Goal: Information Seeking & Learning: Compare options

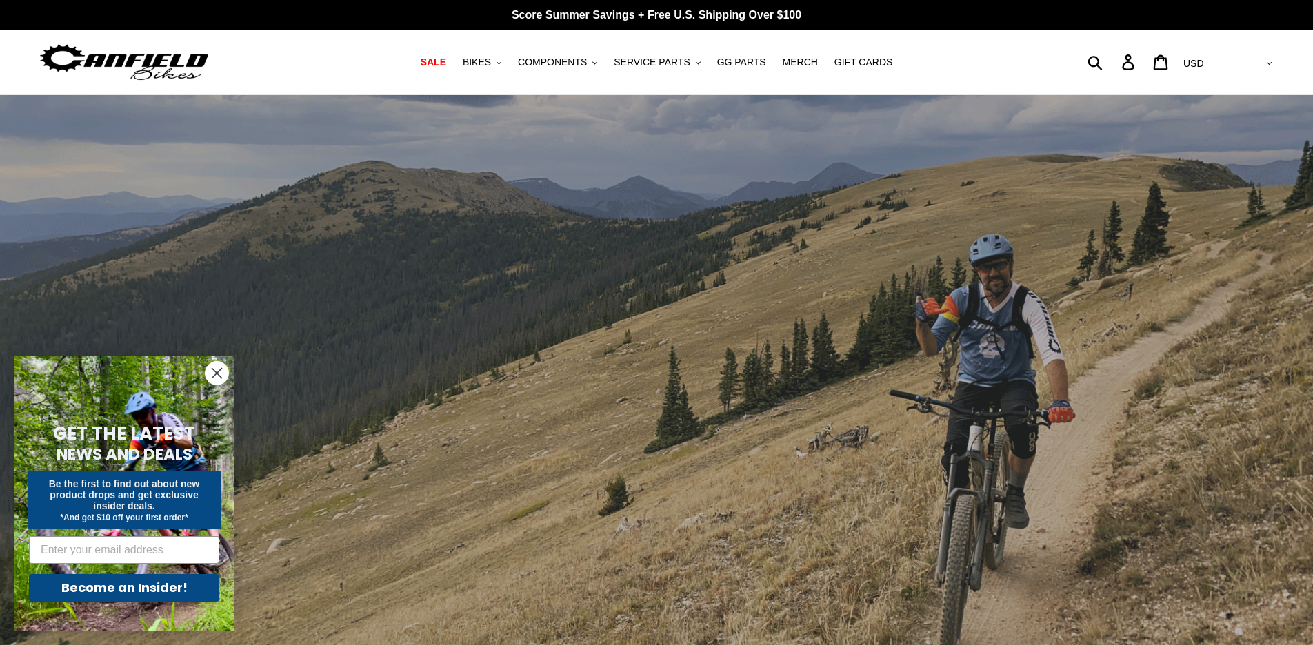
click at [218, 374] on icon "Close dialog" at bounding box center [217, 374] width 10 height 10
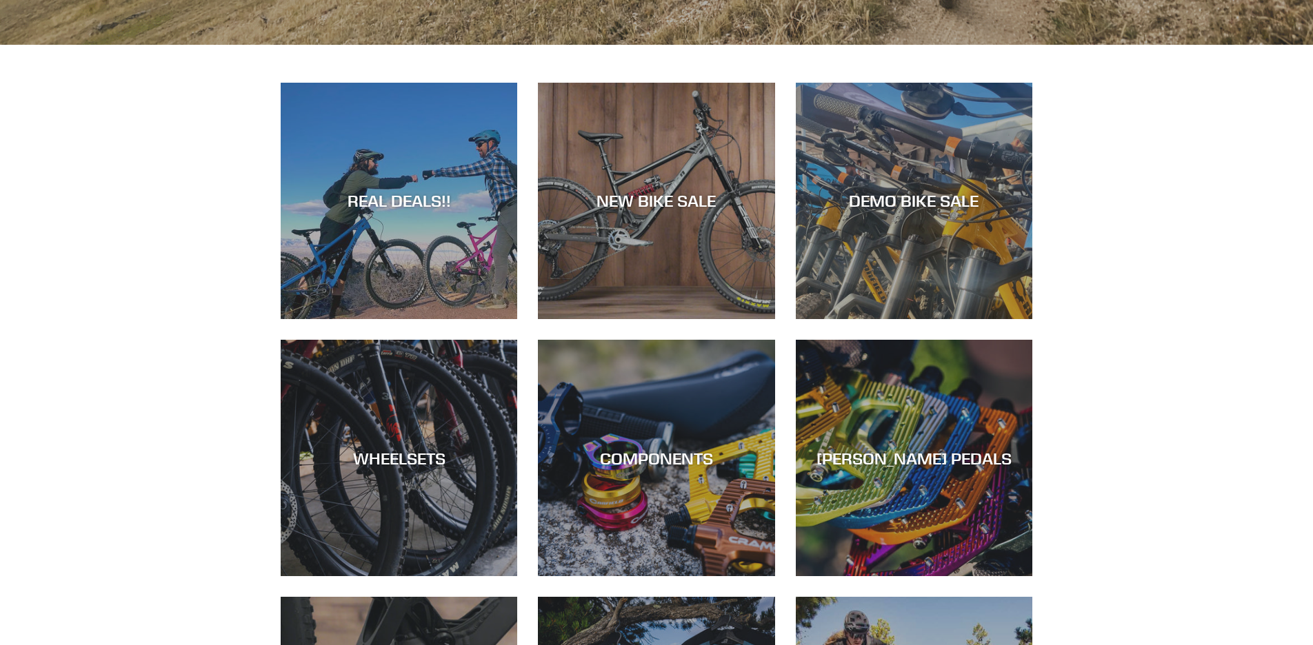
scroll to position [665, 0]
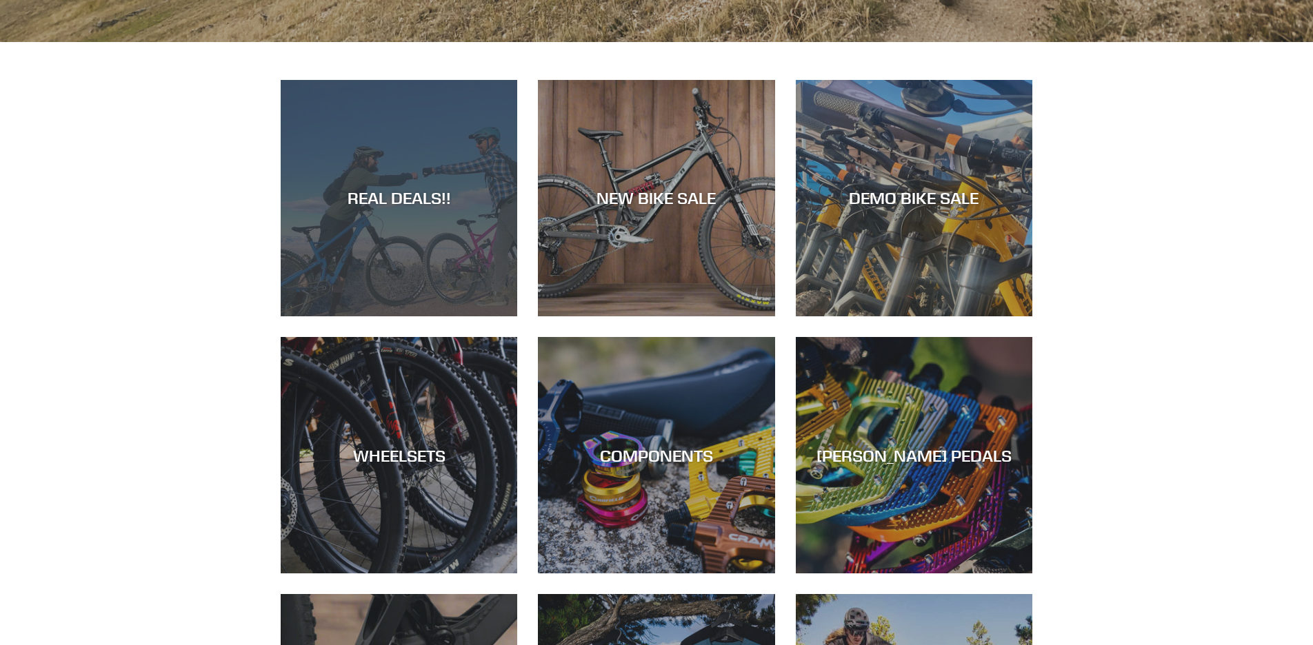
click at [392, 204] on div "REAL DEALS!!" at bounding box center [399, 198] width 237 height 20
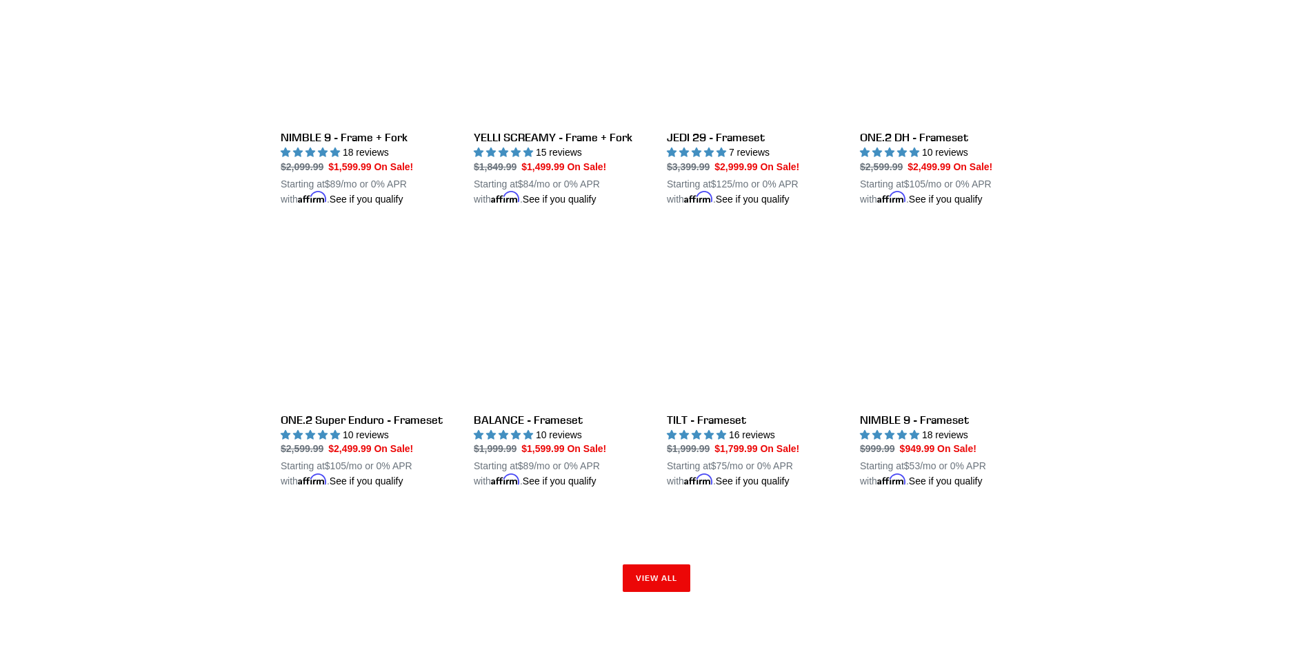
scroll to position [1790, 0]
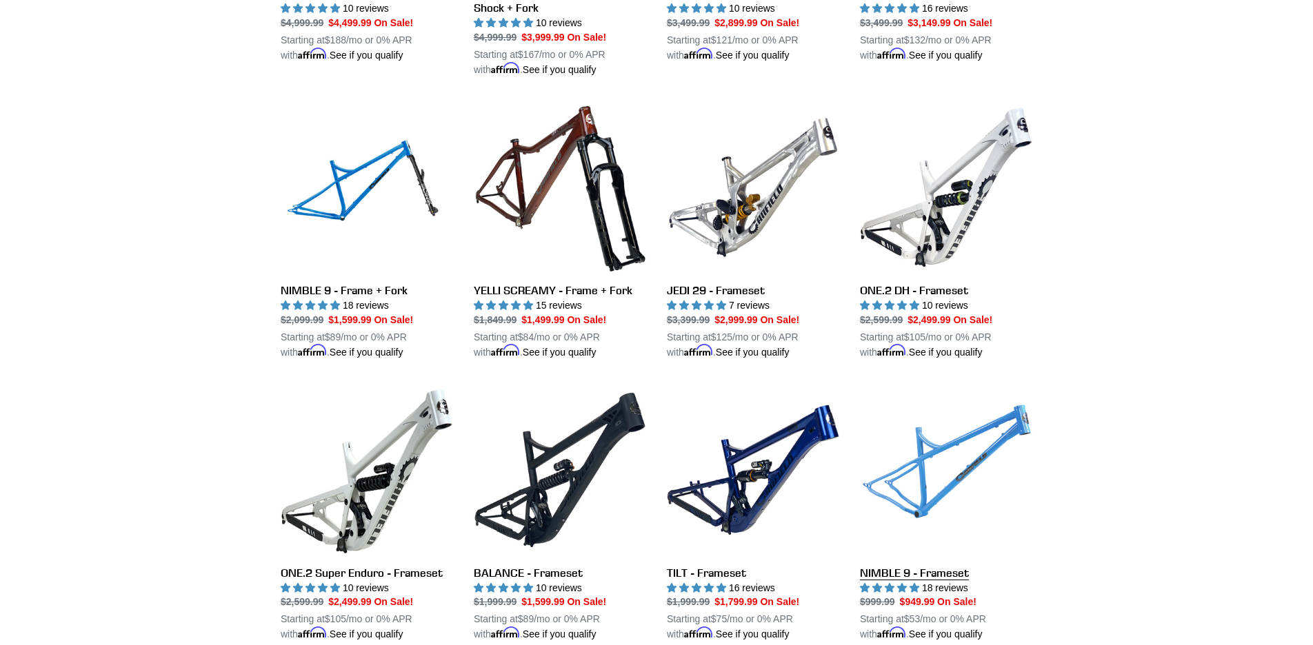
click at [916, 567] on link "NIMBLE 9 - Frameset" at bounding box center [946, 513] width 172 height 259
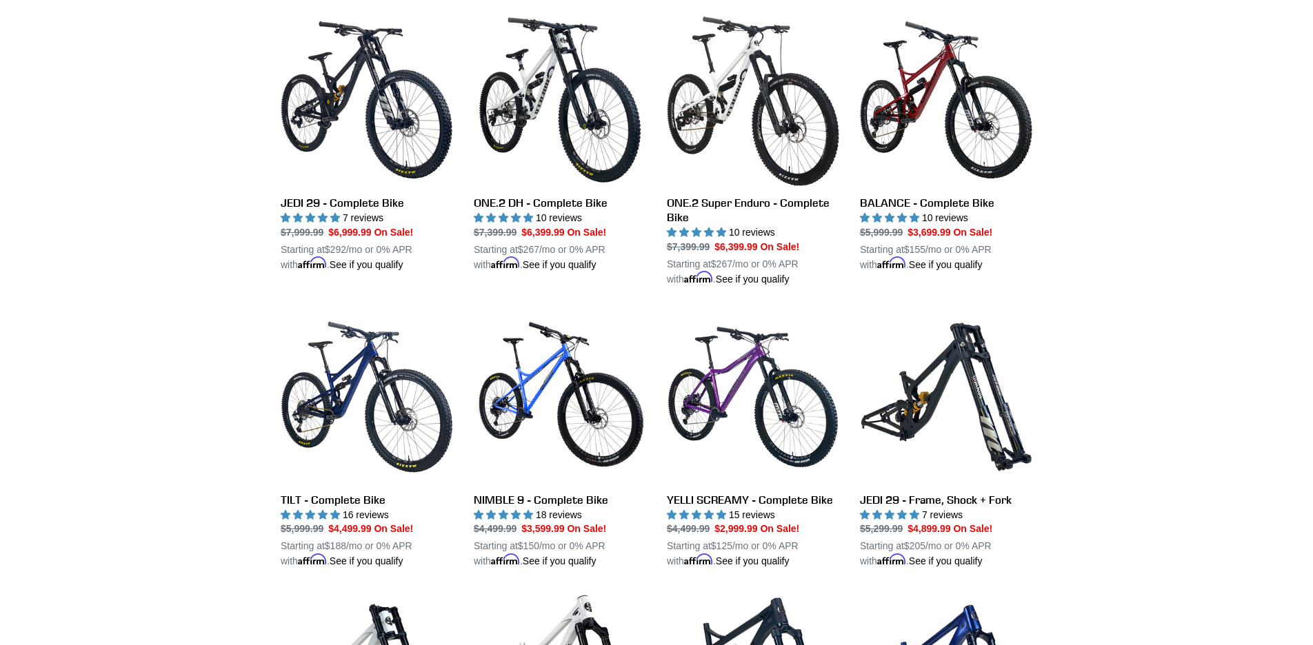
scroll to position [998, 0]
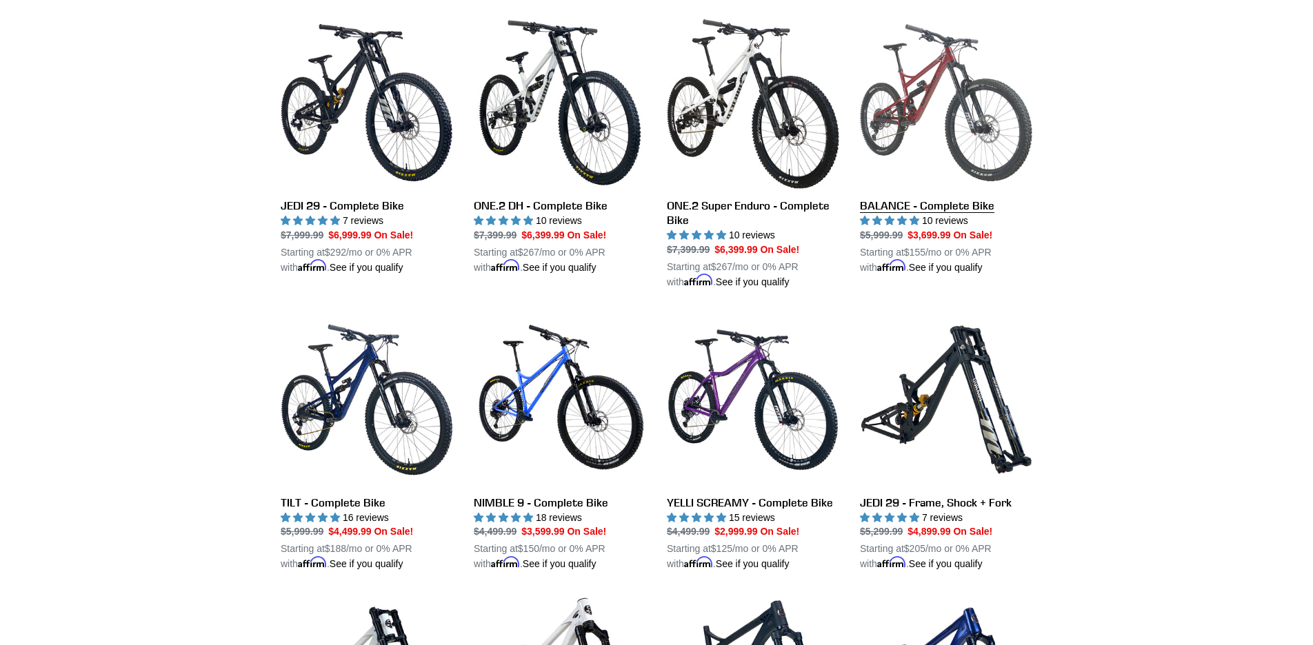
click at [886, 206] on link "BALANCE - Complete Bike" at bounding box center [946, 146] width 172 height 259
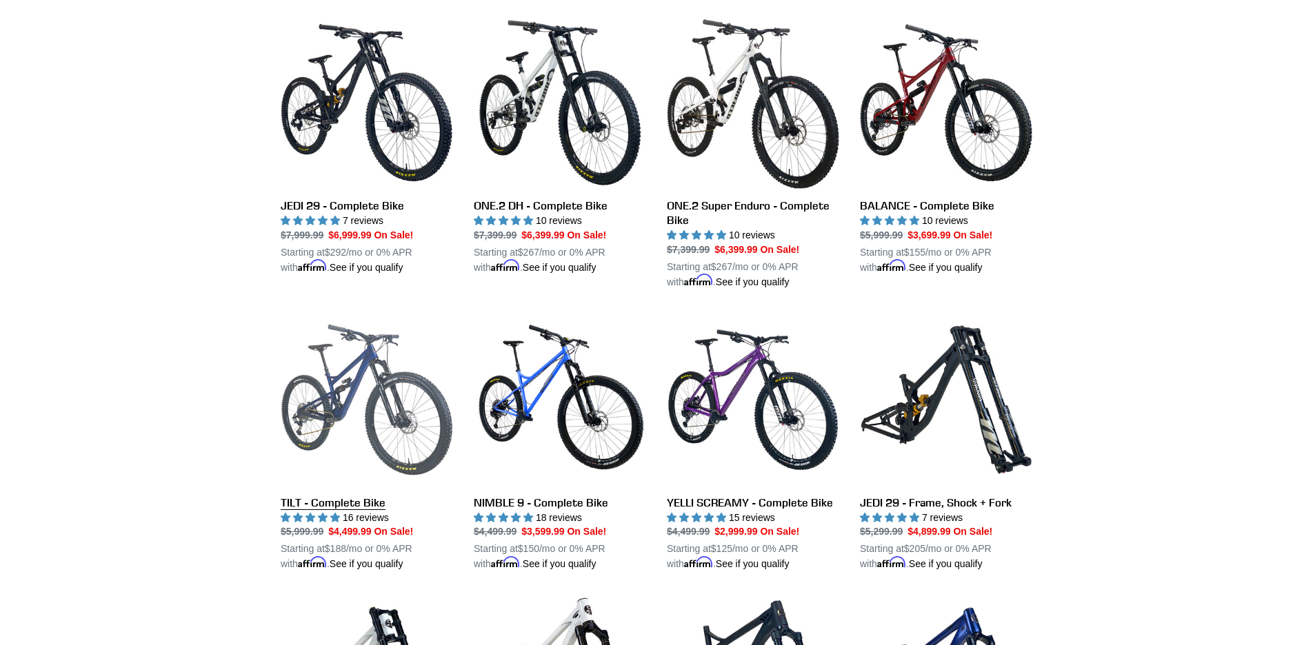
click at [319, 496] on link "TILT - Complete Bike" at bounding box center [367, 443] width 172 height 259
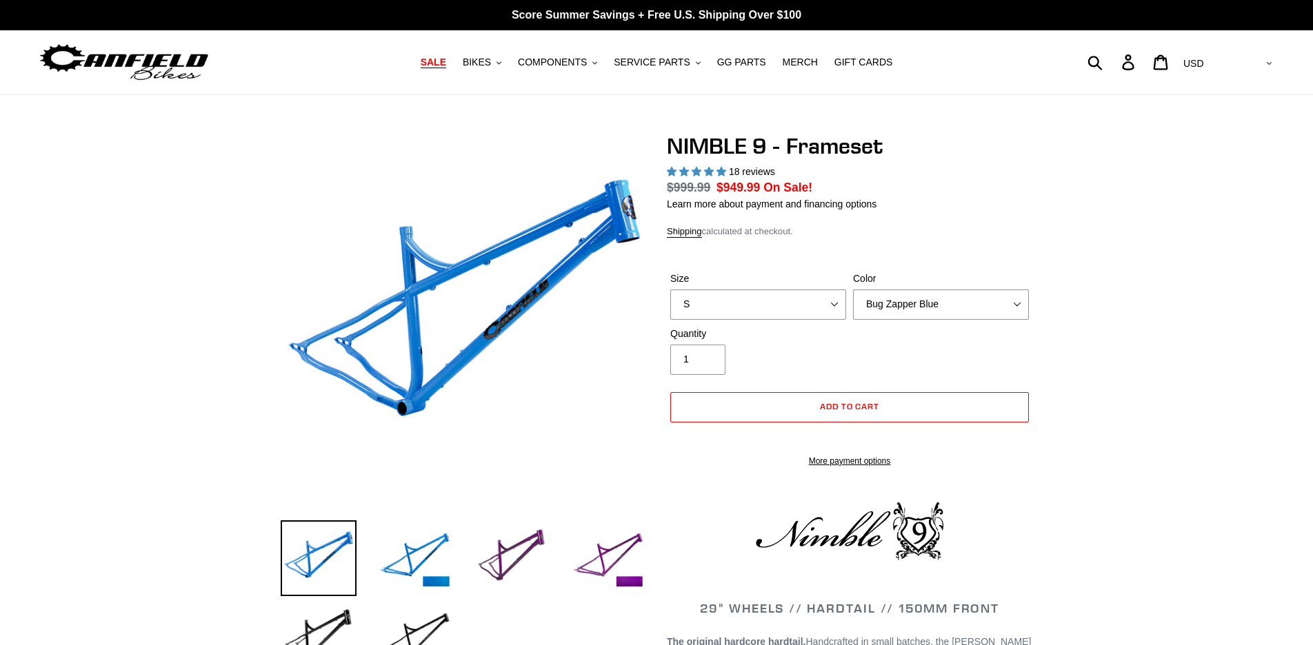
select select "highest-rating"
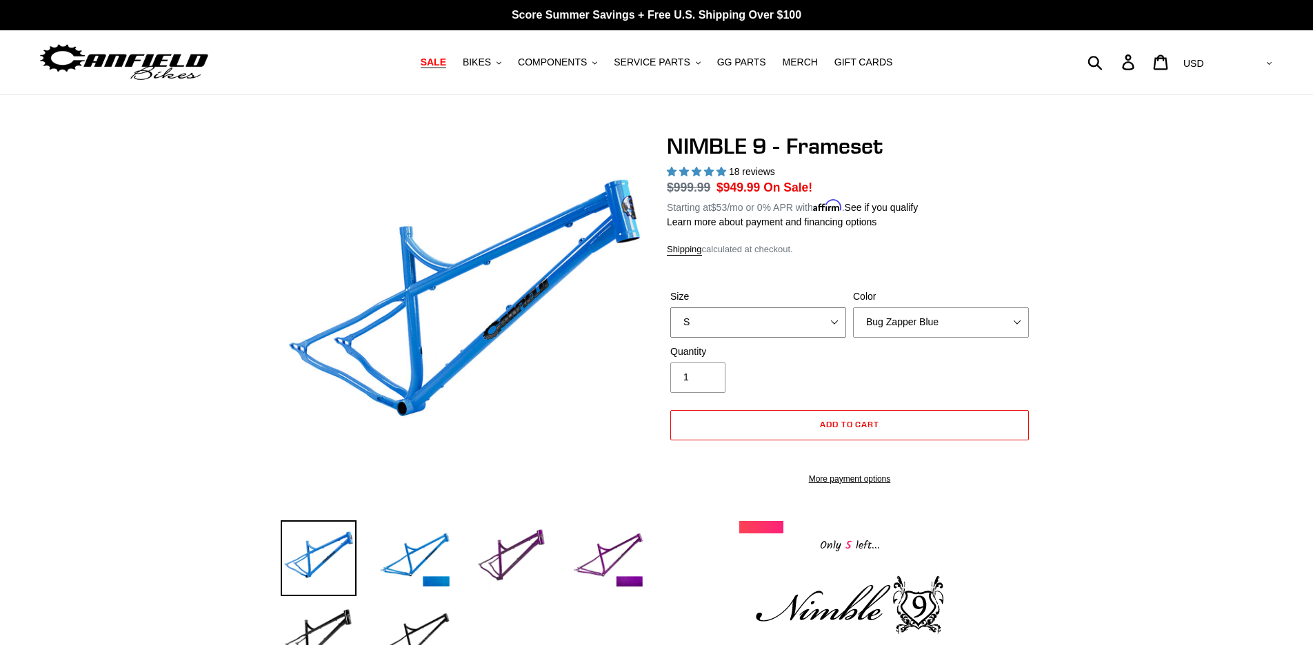
select select "L"
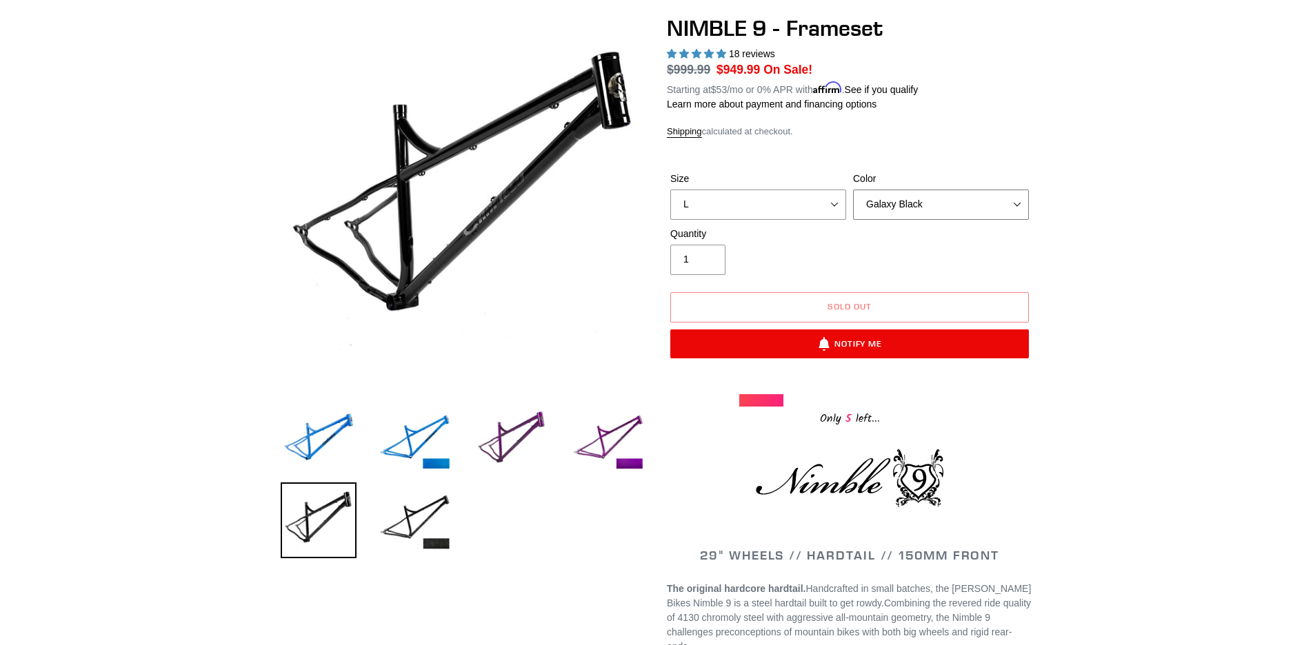
scroll to position [128, 0]
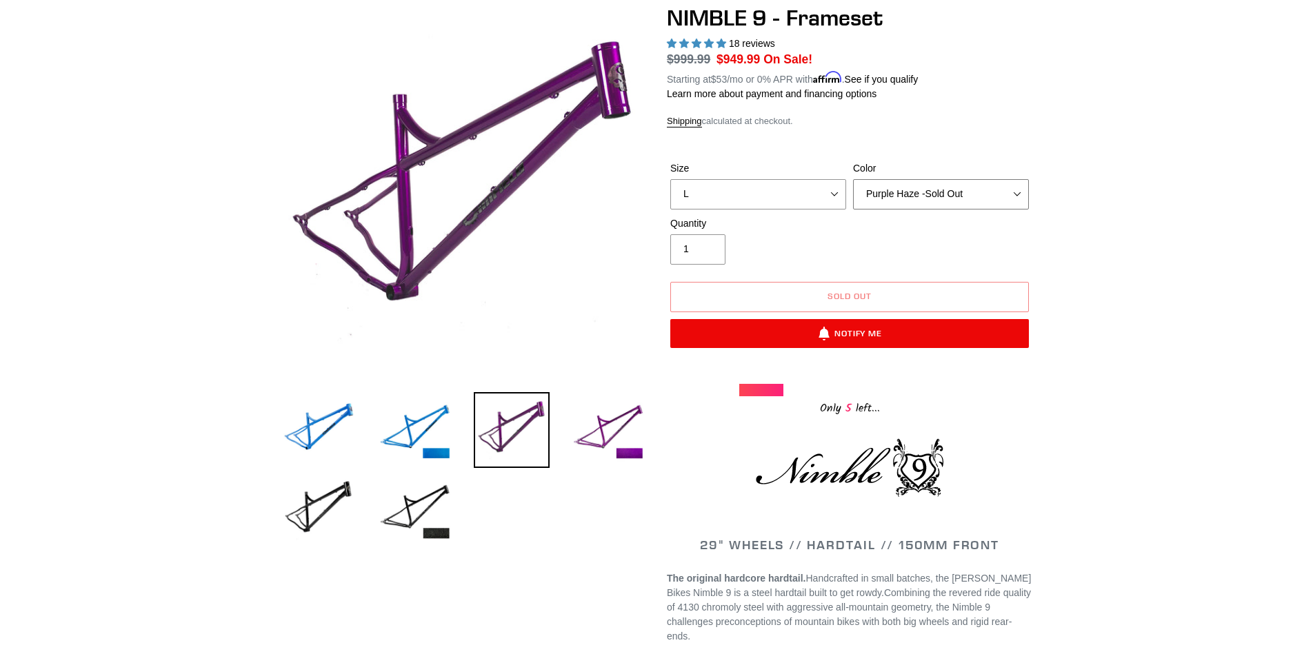
select select "Bug Zapper Blue"
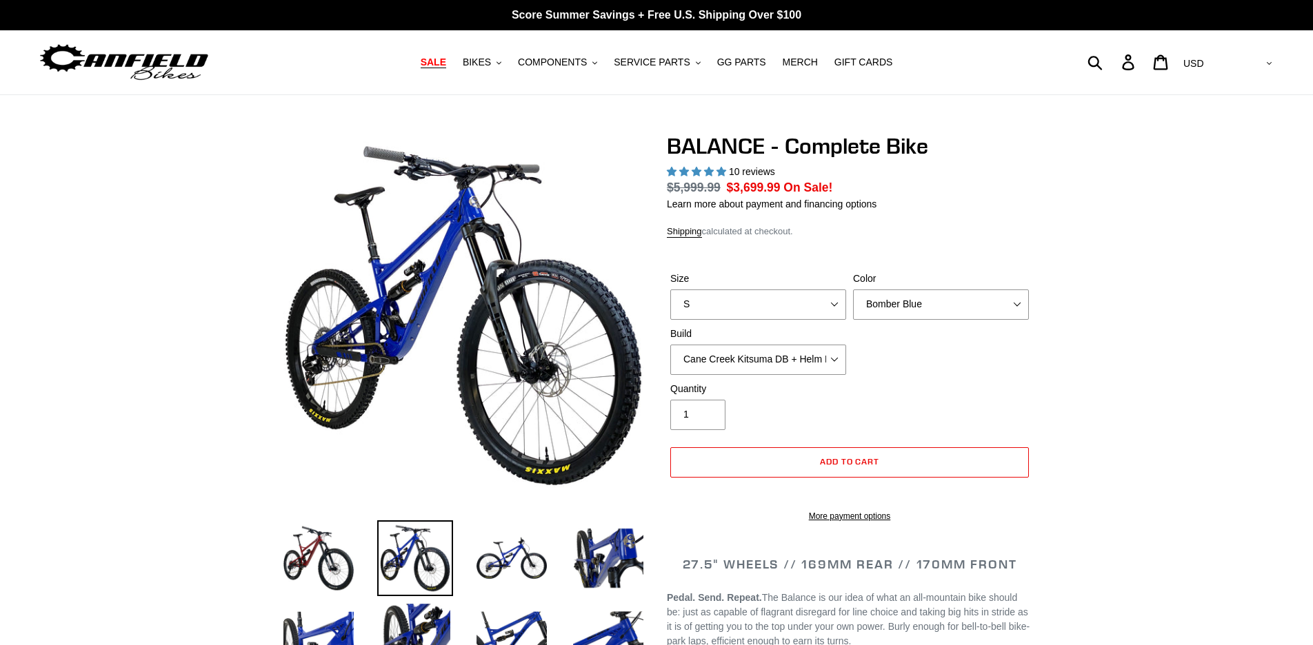
select select "highest-rating"
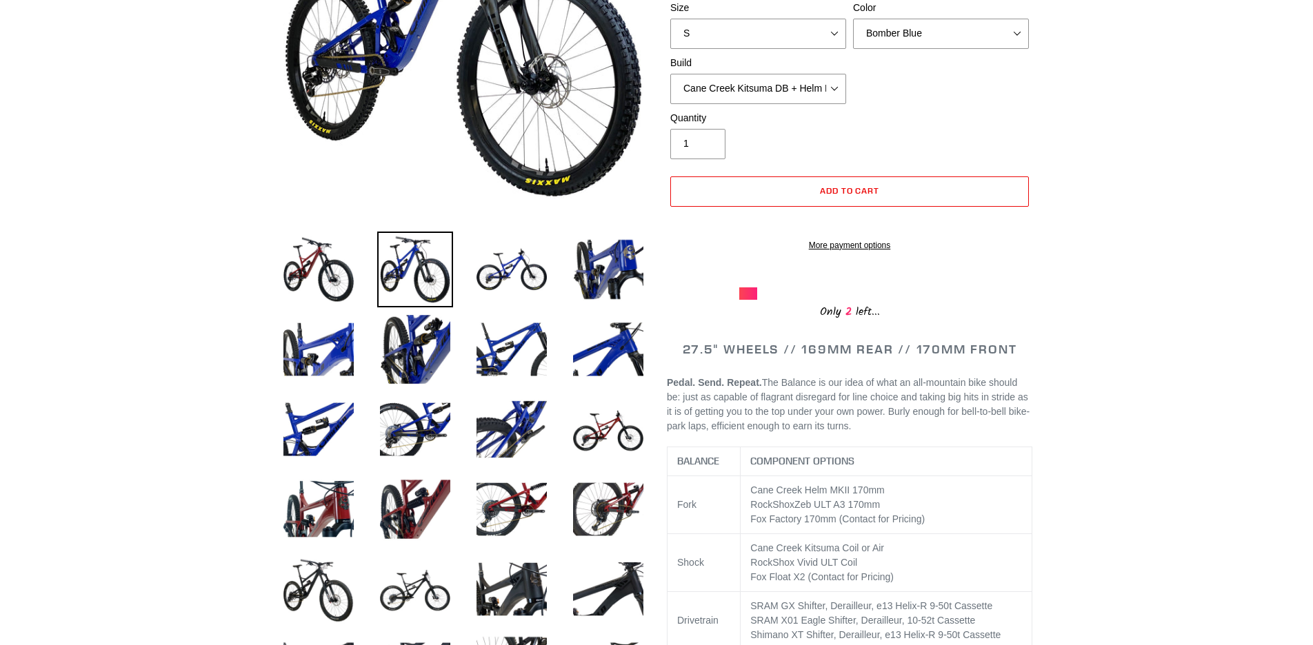
scroll to position [294, 0]
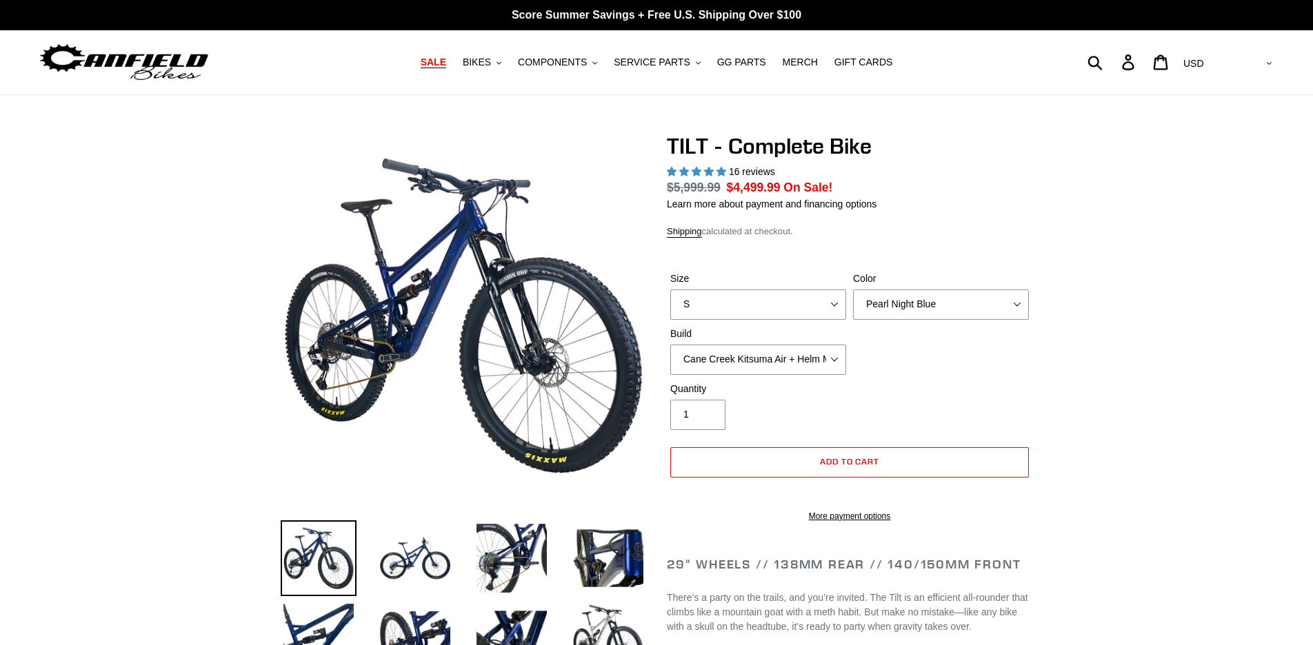
select select "highest-rating"
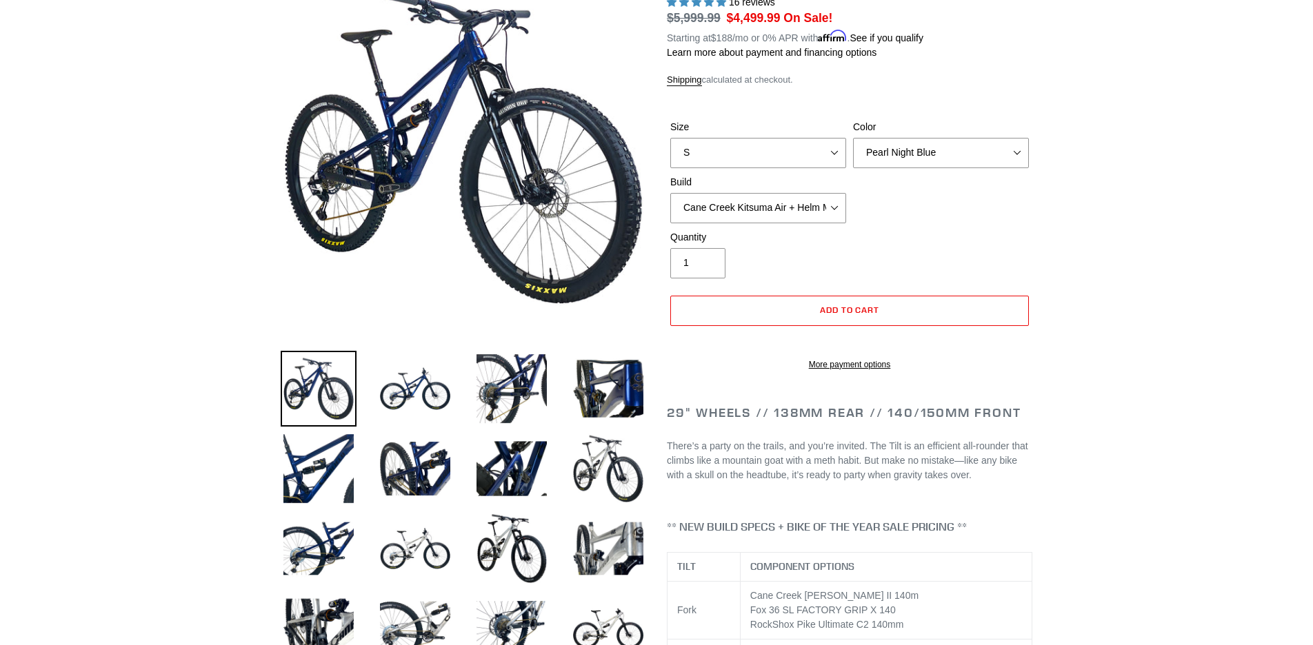
scroll to position [130, 0]
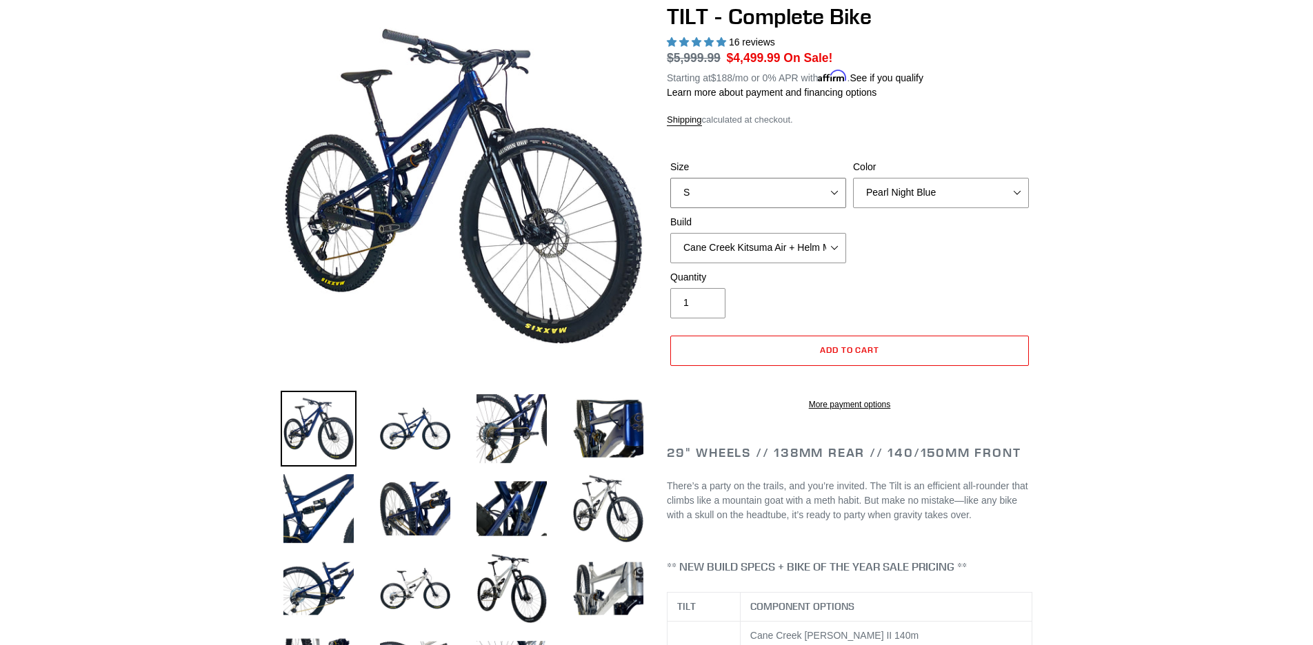
select select "L"
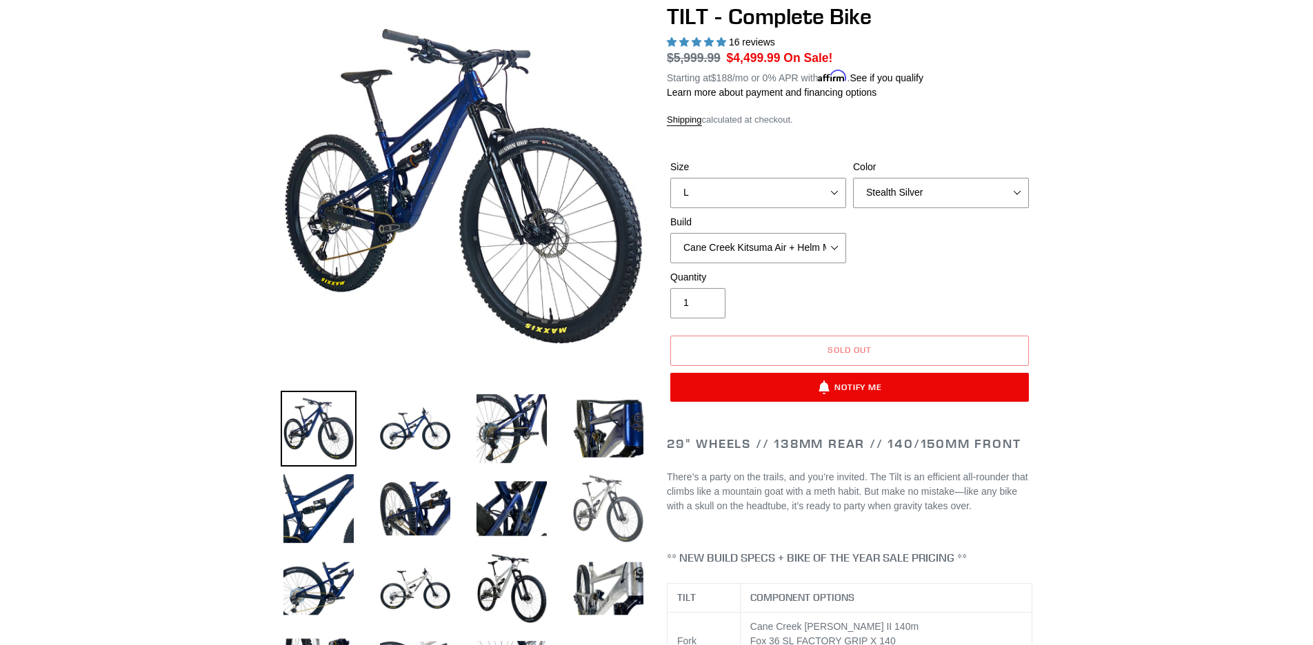
click at [594, 508] on img at bounding box center [608, 509] width 76 height 76
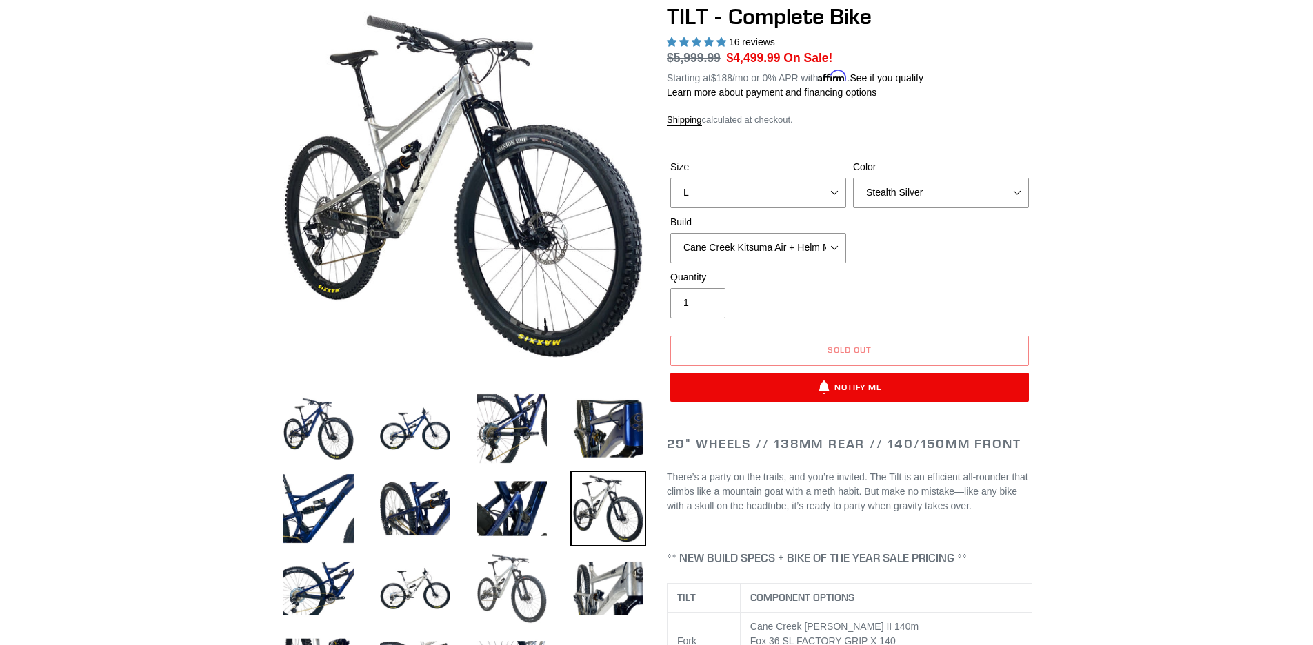
click at [500, 592] on img at bounding box center [512, 589] width 76 height 76
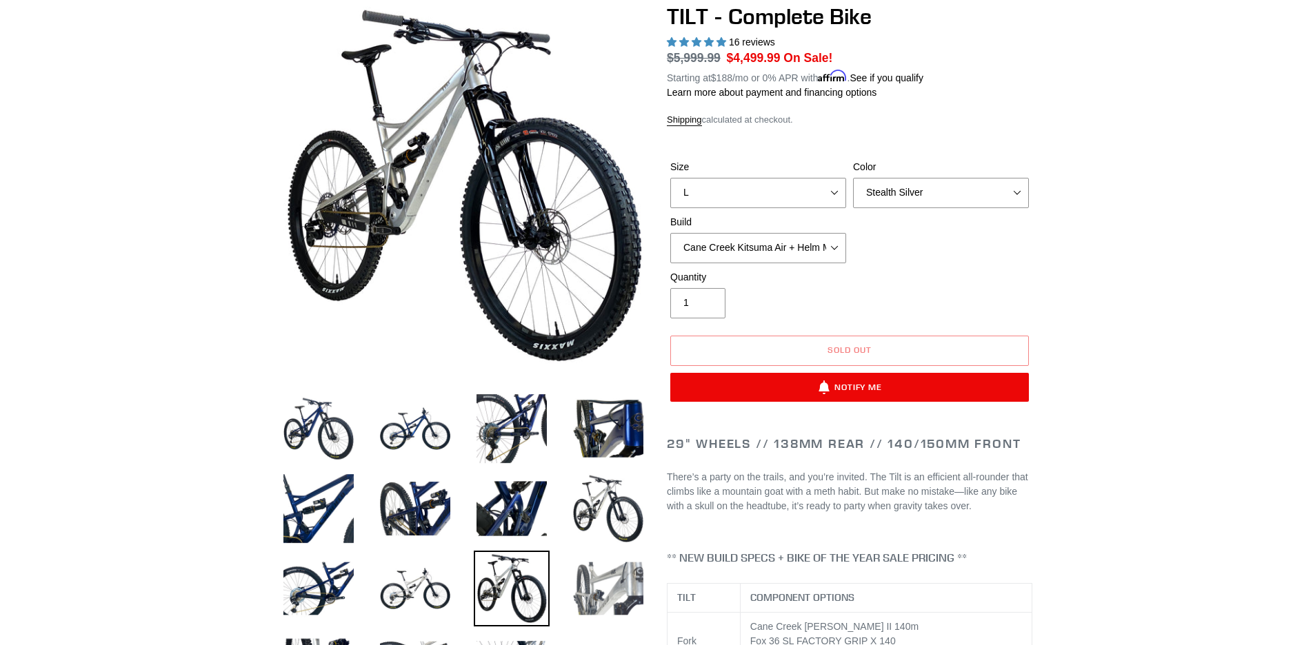
click at [601, 576] on img at bounding box center [608, 589] width 76 height 76
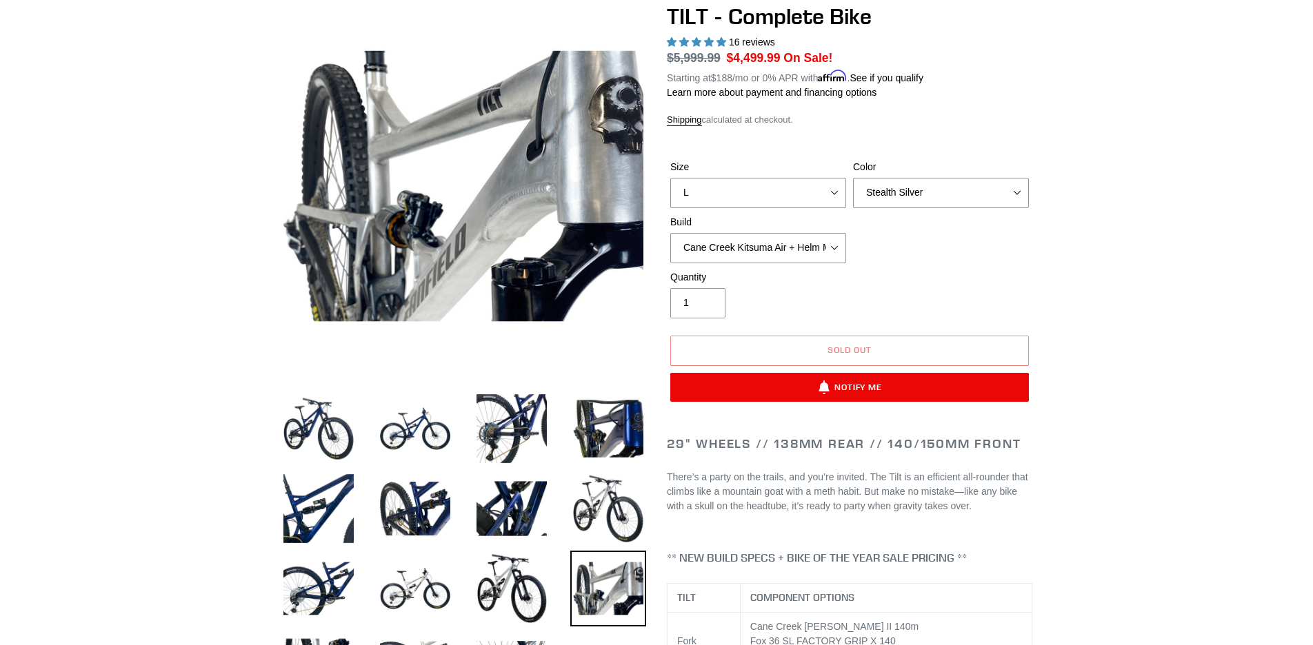
click at [601, 576] on img at bounding box center [608, 589] width 76 height 76
click at [608, 418] on img at bounding box center [608, 429] width 76 height 76
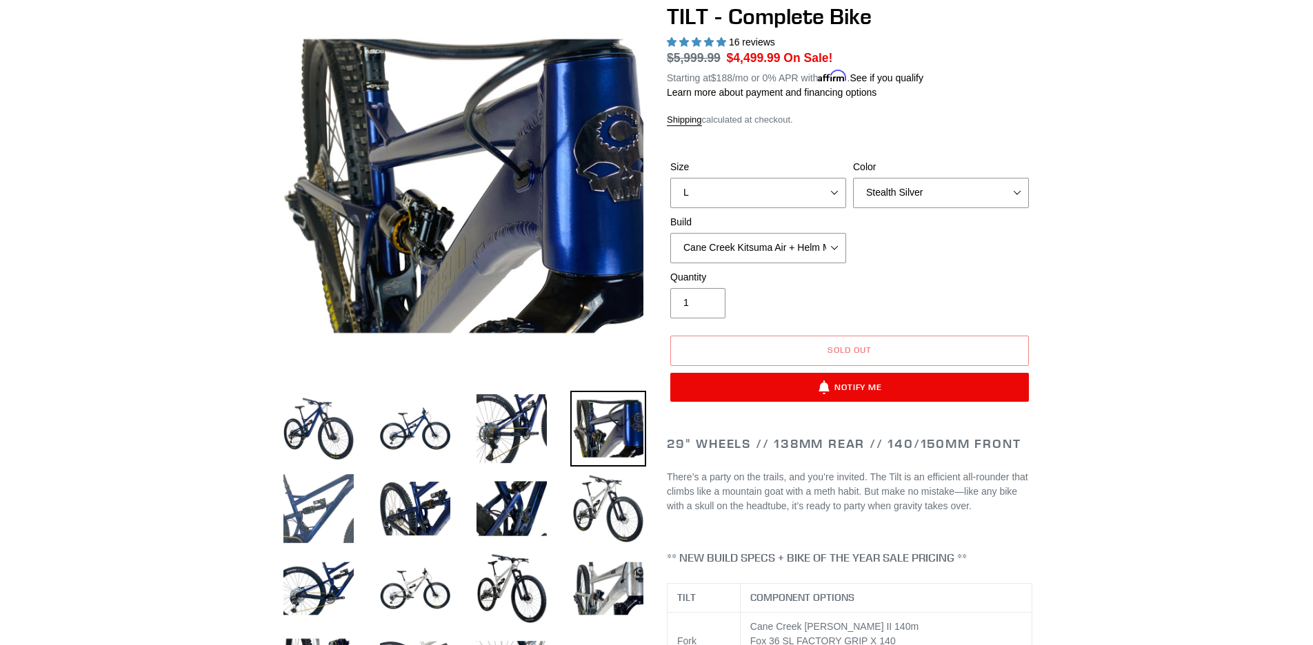
click at [307, 520] on img at bounding box center [319, 509] width 76 height 76
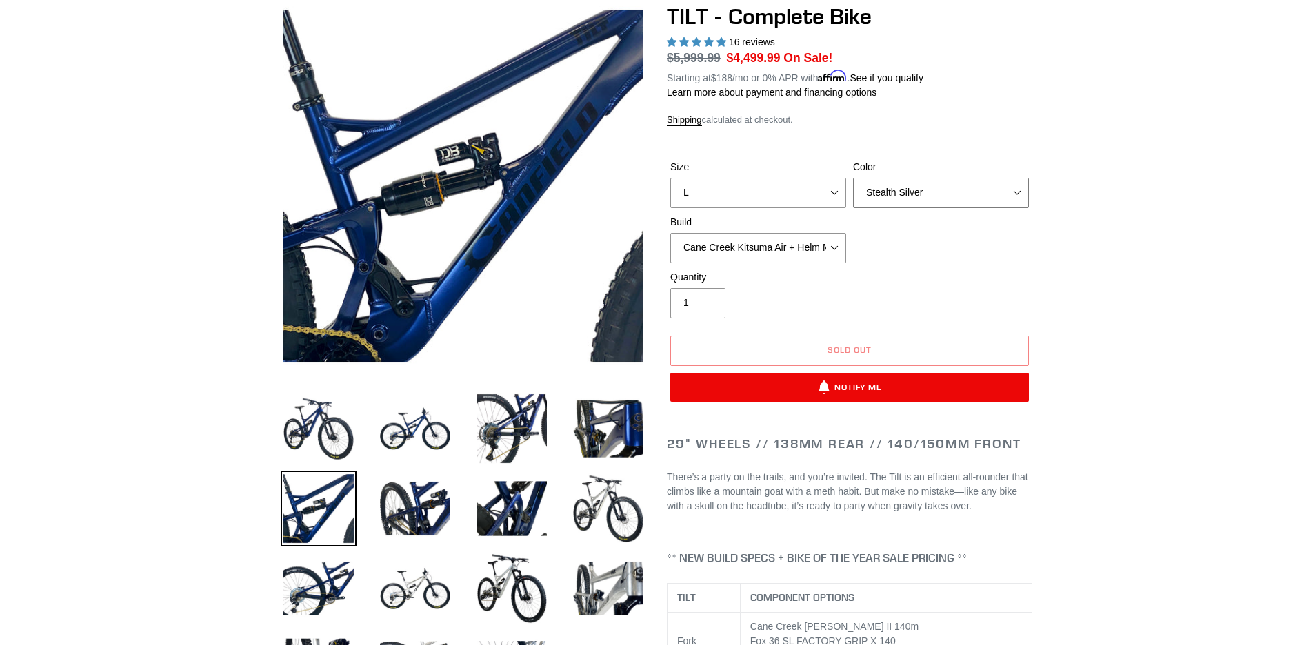
select select "Pearl Night Blue"
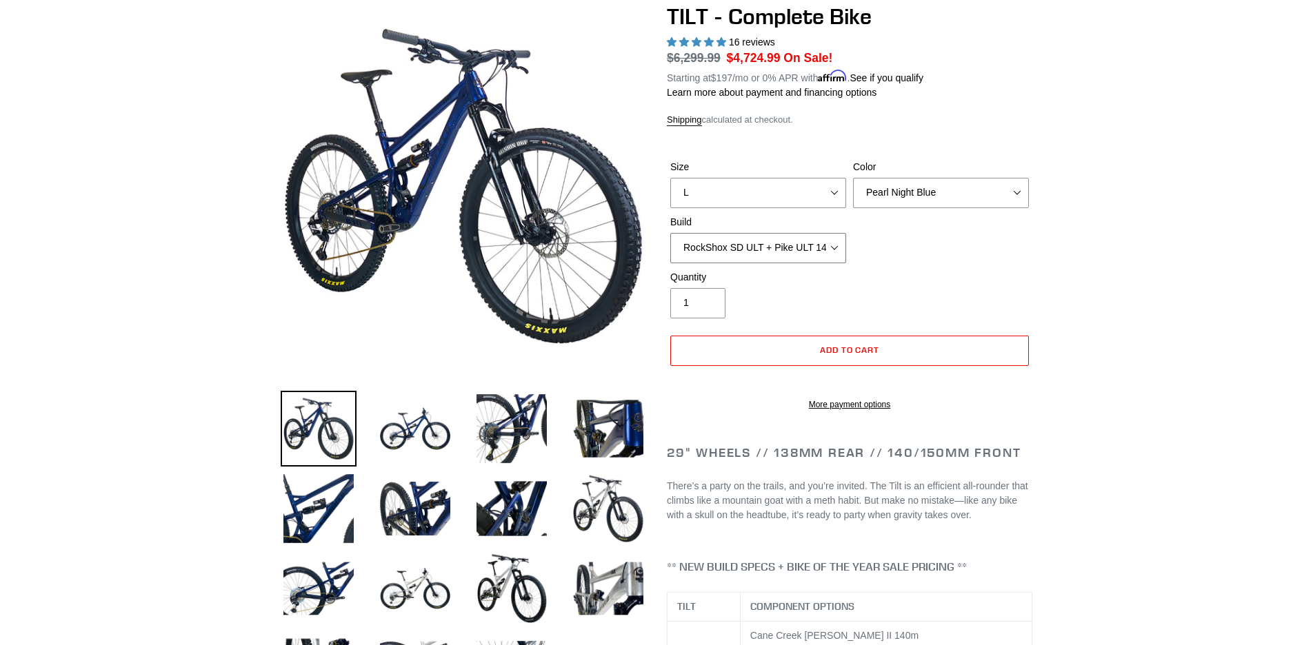
select select "RockShox SD ULT + Pike ULT 140 + SRAM XO"
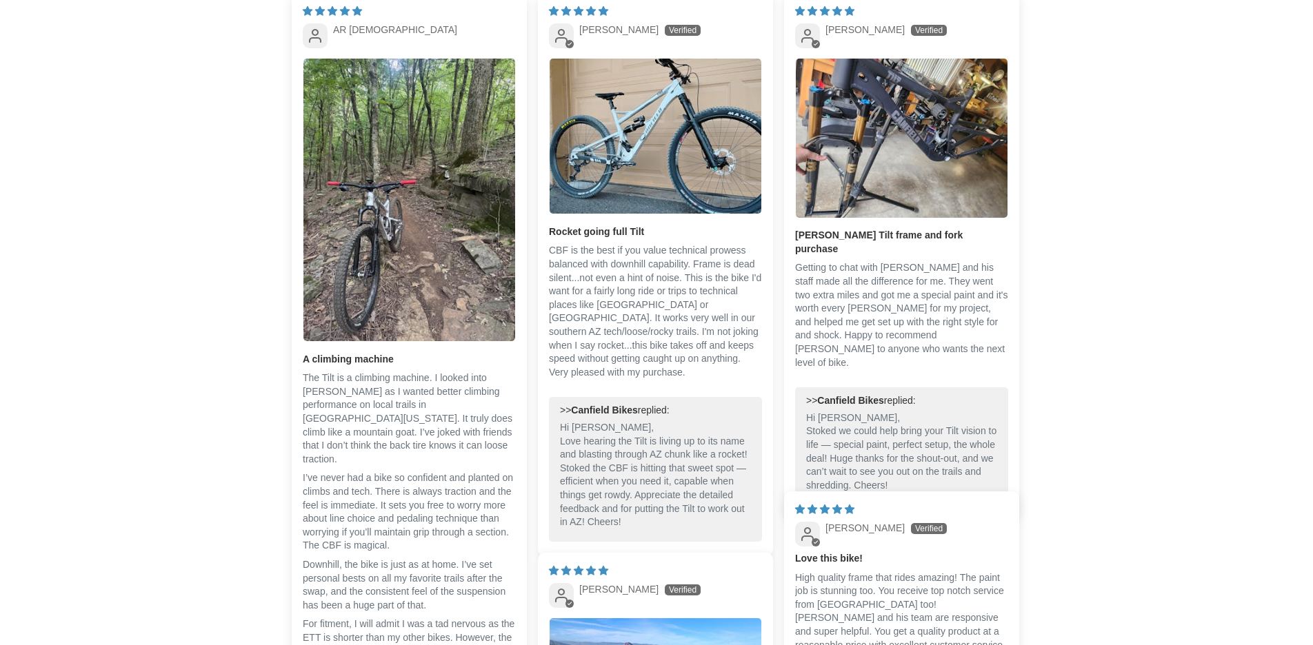
scroll to position [3072, 0]
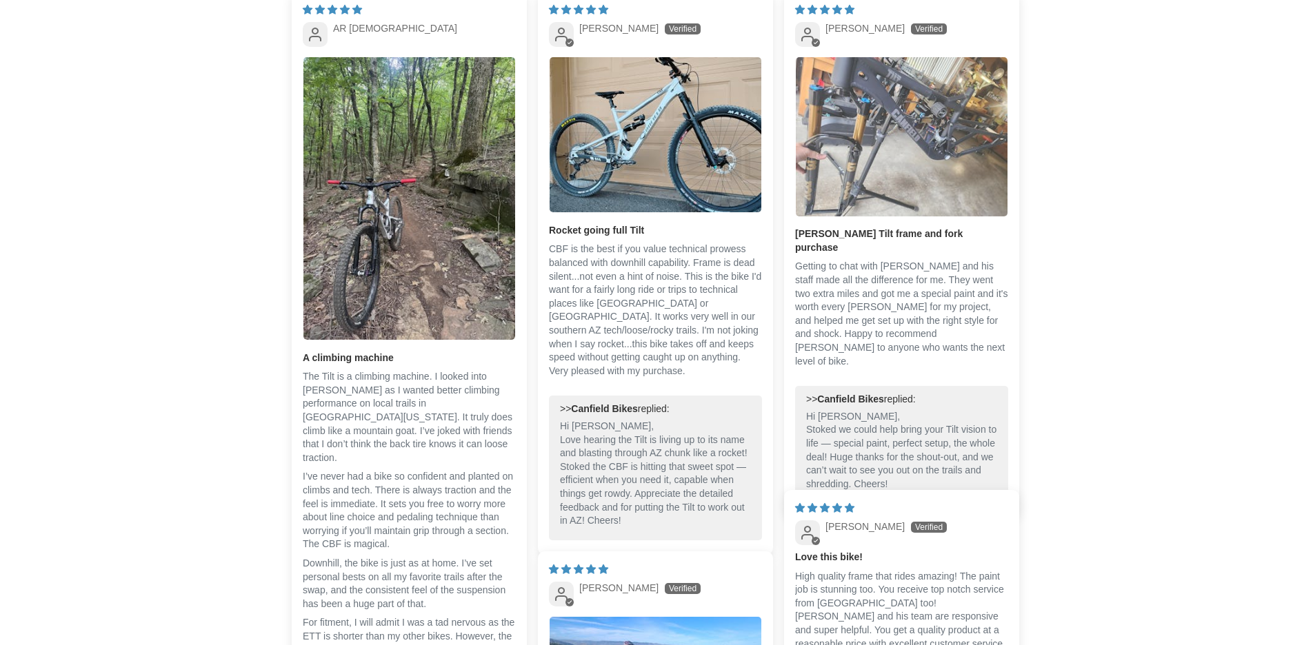
click at [910, 134] on img "Link to user picture 1" at bounding box center [902, 136] width 212 height 159
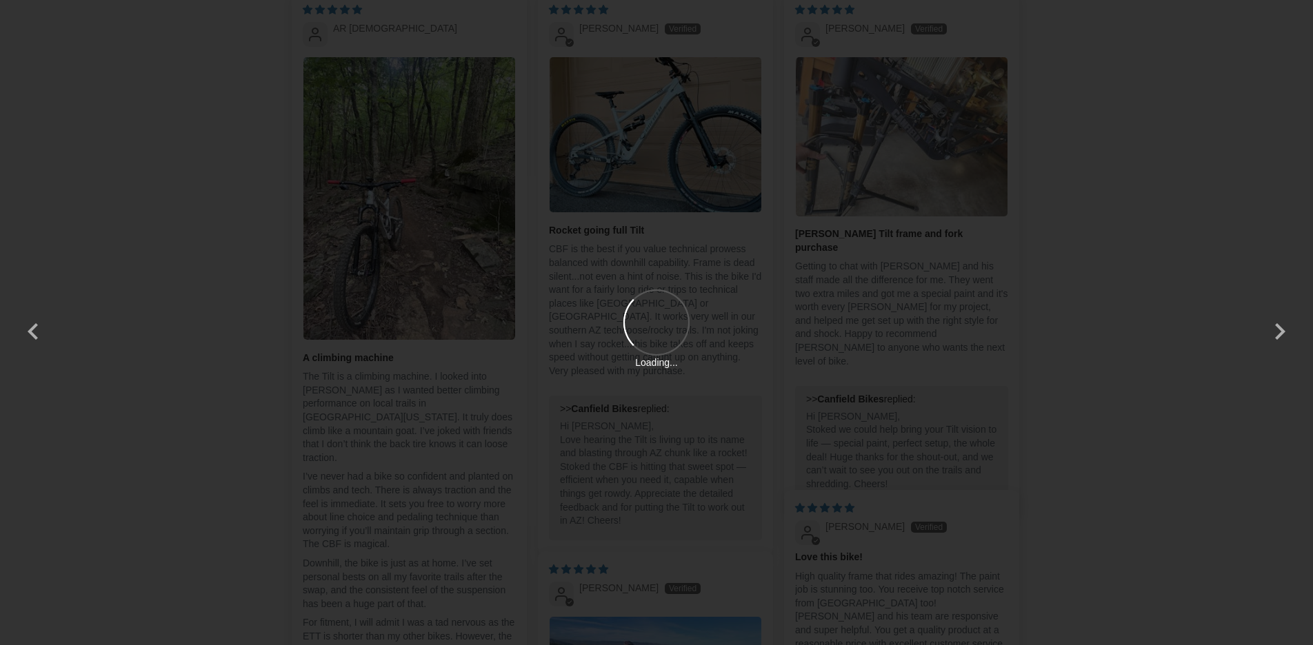
scroll to position [0, 0]
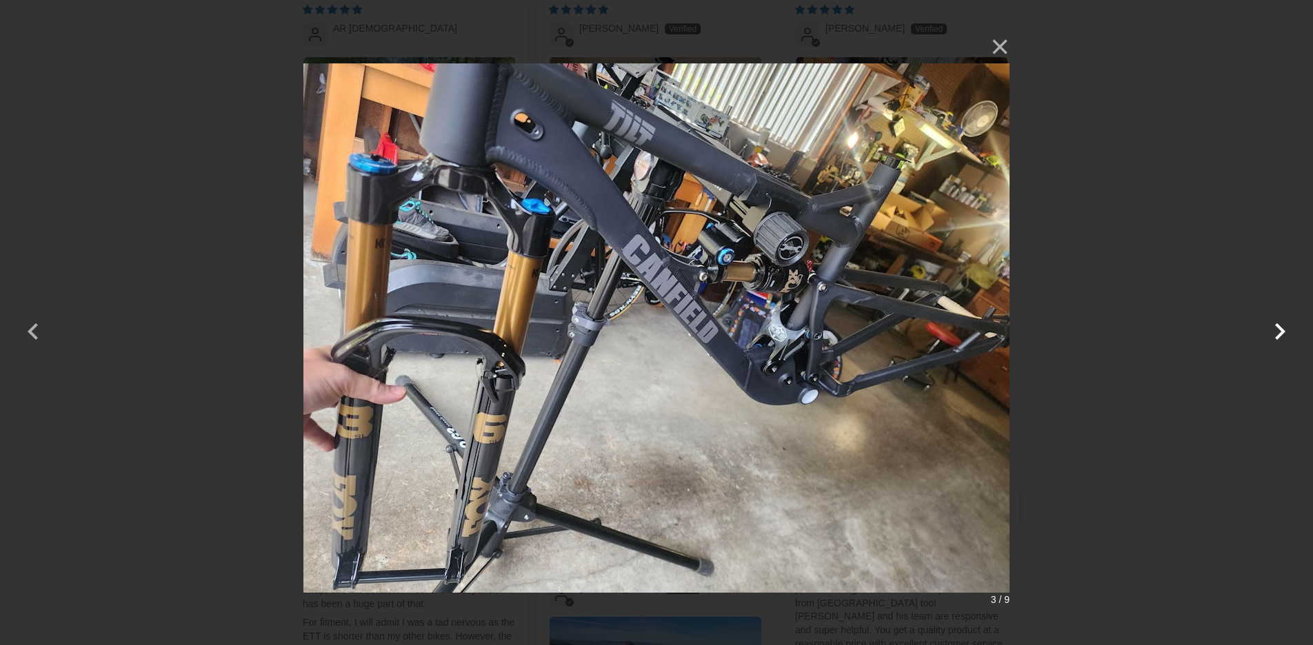
click at [1278, 328] on button "button" at bounding box center [1279, 322] width 33 height 33
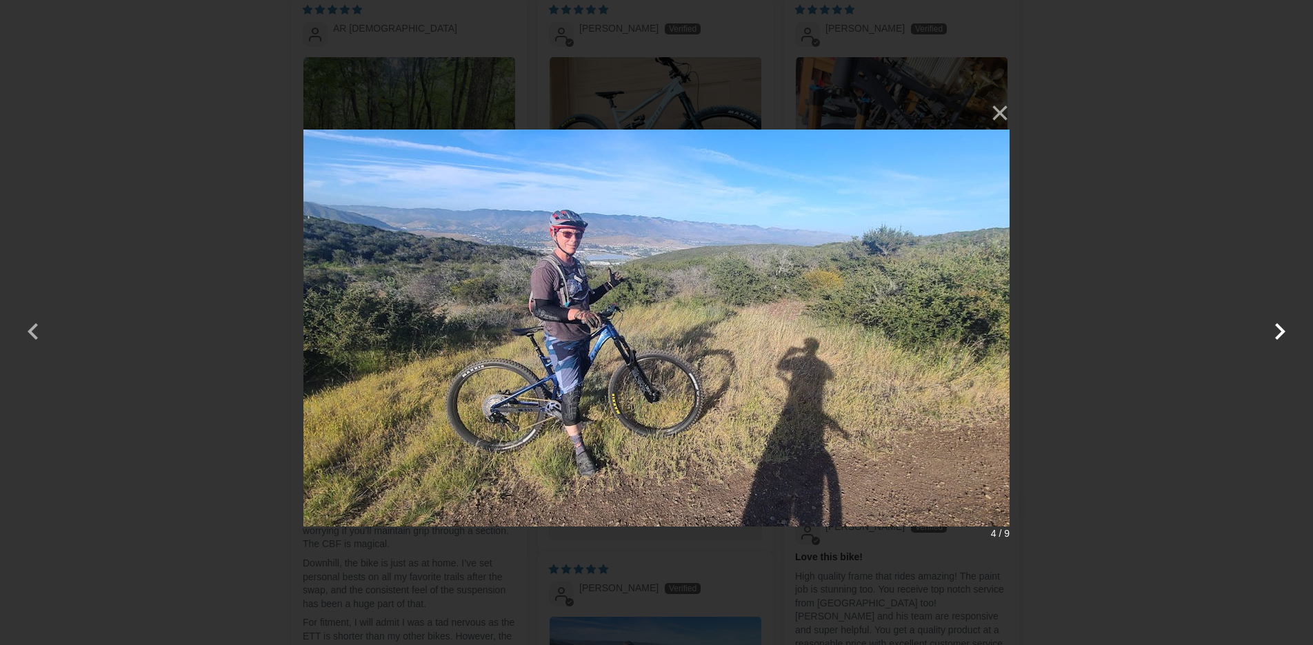
click at [1278, 328] on button "button" at bounding box center [1279, 322] width 33 height 33
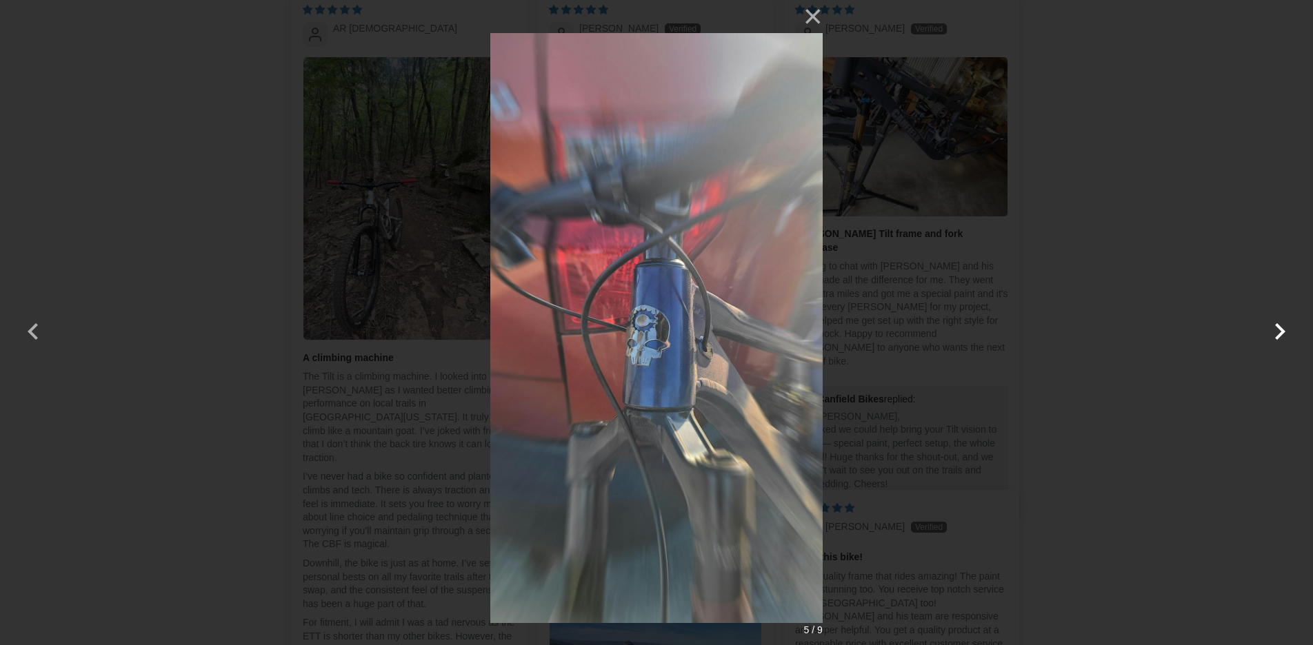
click at [1278, 328] on button "button" at bounding box center [1279, 322] width 33 height 33
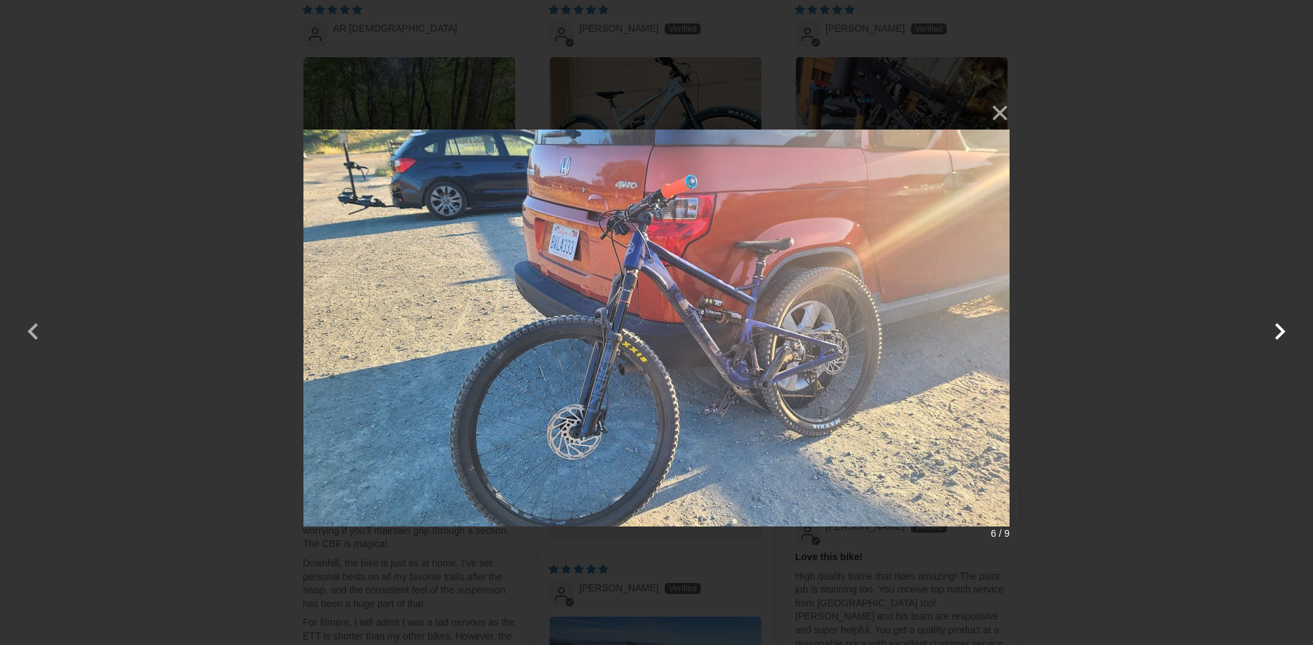
click at [1278, 328] on button "button" at bounding box center [1279, 322] width 33 height 33
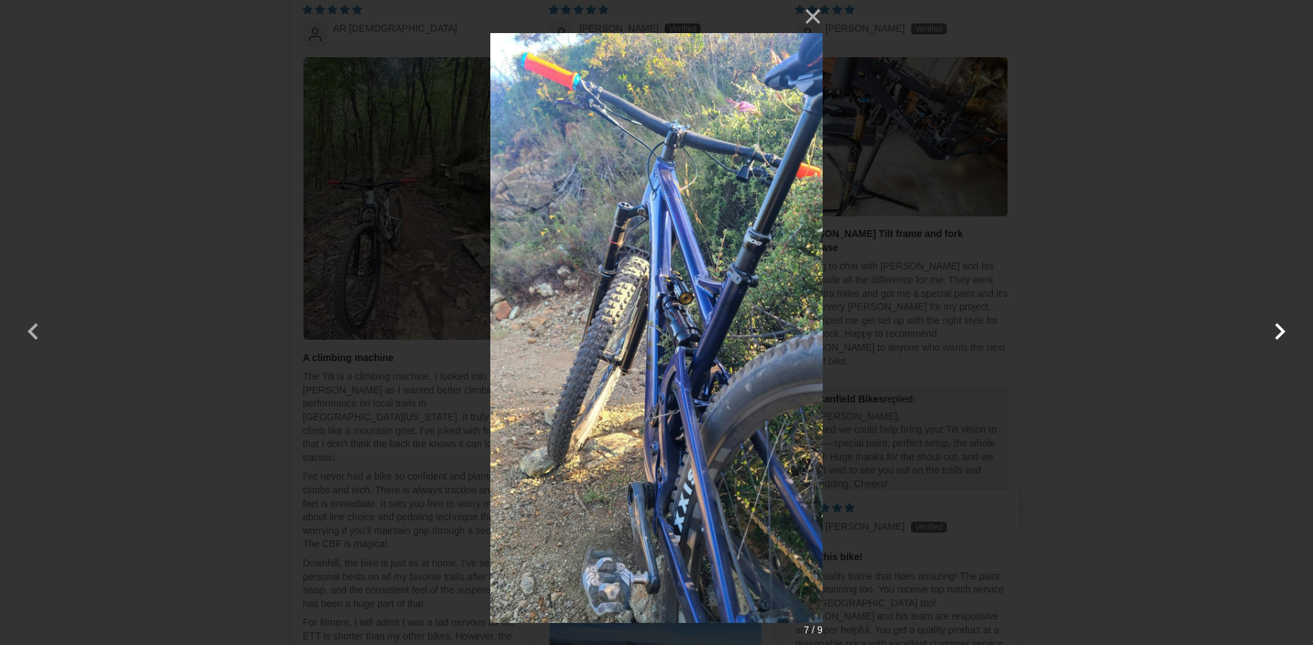
click at [1278, 328] on button "button" at bounding box center [1279, 322] width 33 height 33
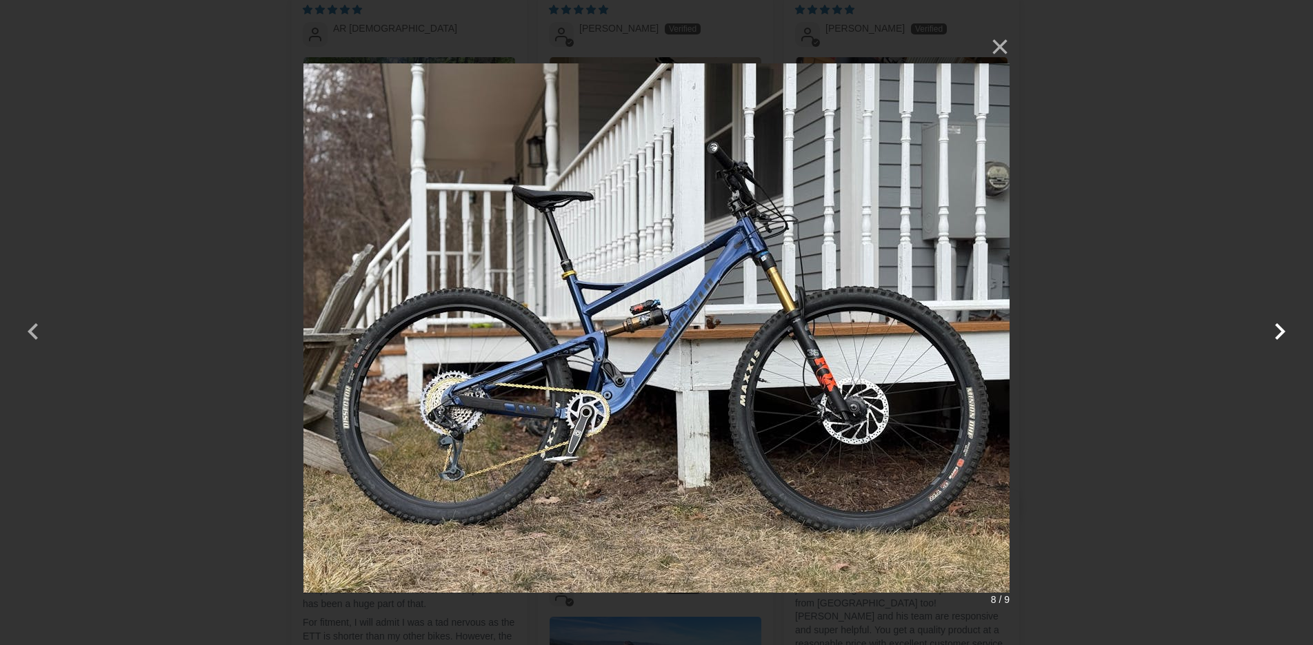
click at [1278, 328] on button "button" at bounding box center [1279, 322] width 33 height 33
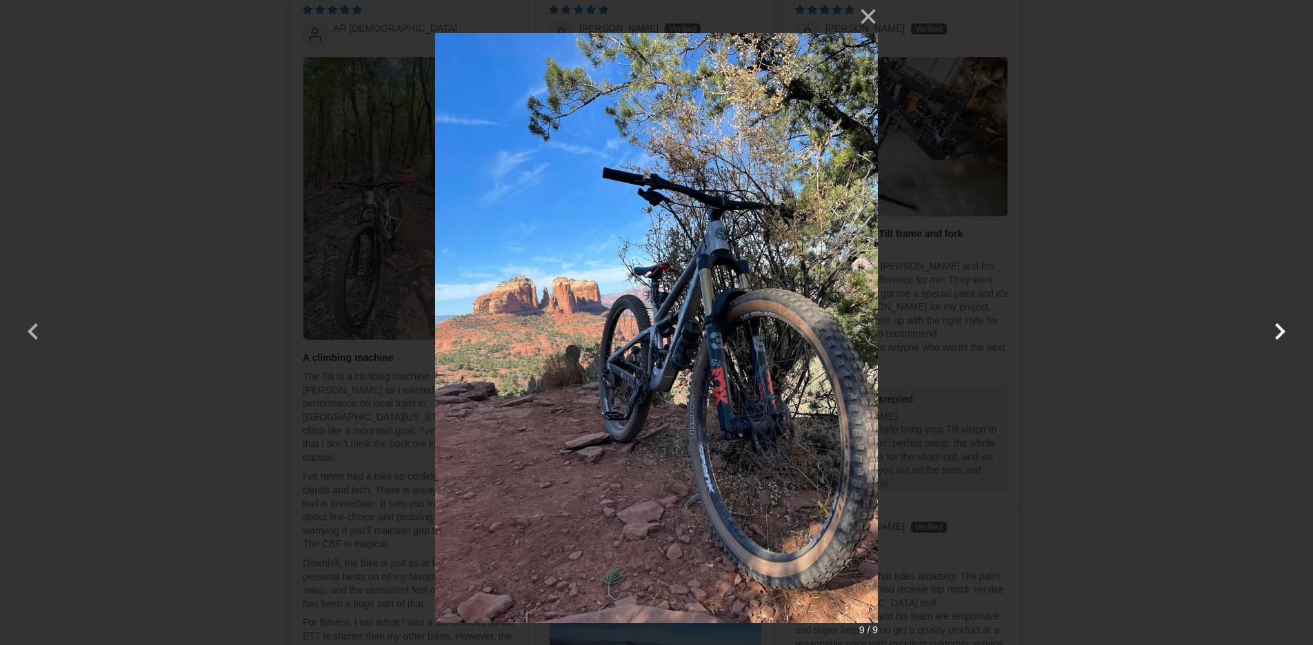
click at [1278, 328] on button "button" at bounding box center [1279, 322] width 33 height 33
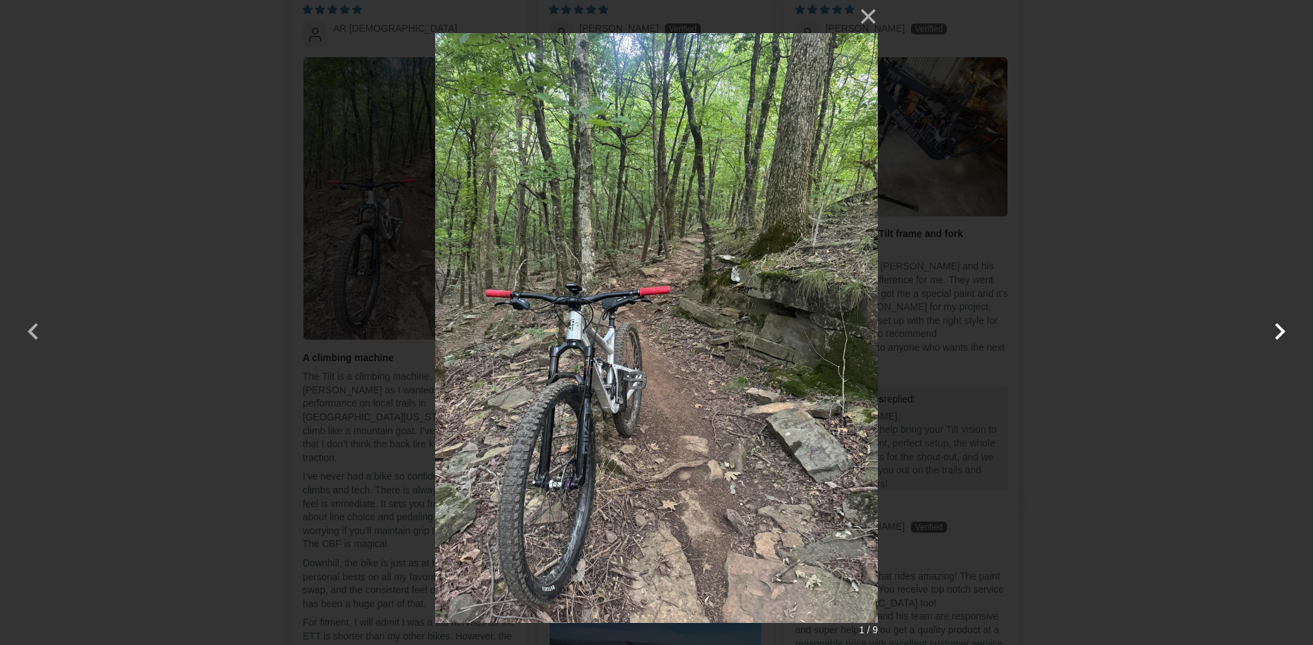
click at [1278, 328] on button "button" at bounding box center [1279, 322] width 33 height 33
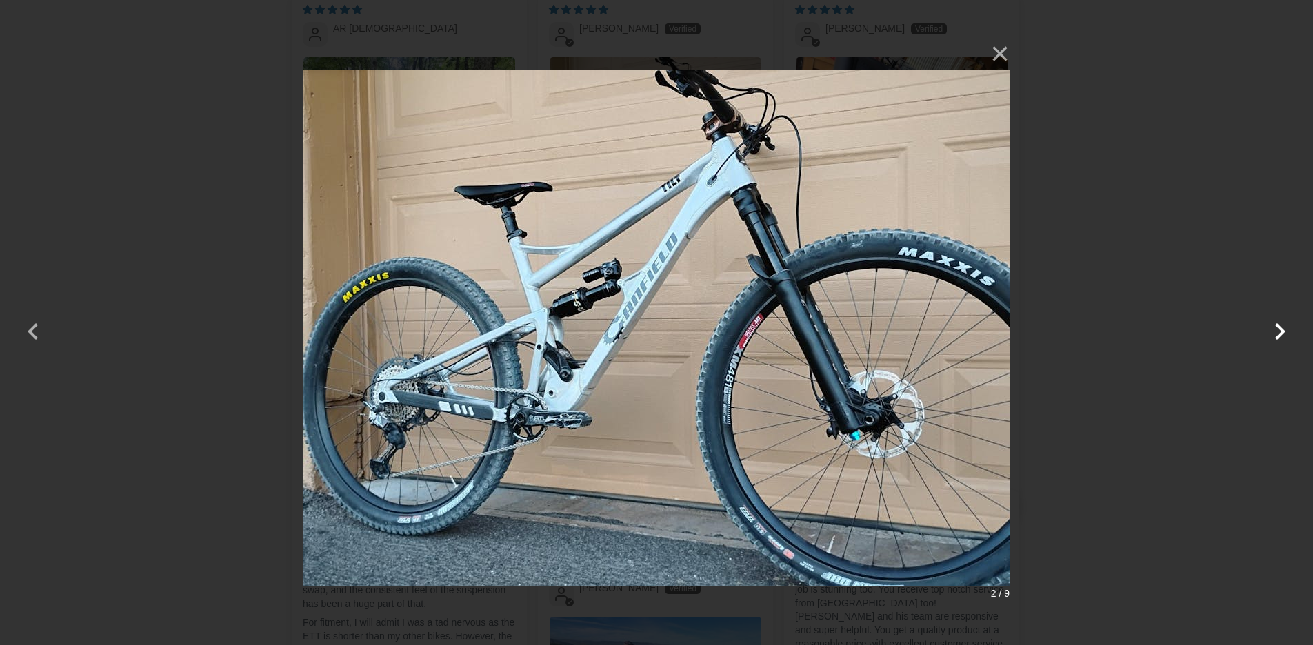
click at [1278, 328] on button "button" at bounding box center [1279, 322] width 33 height 33
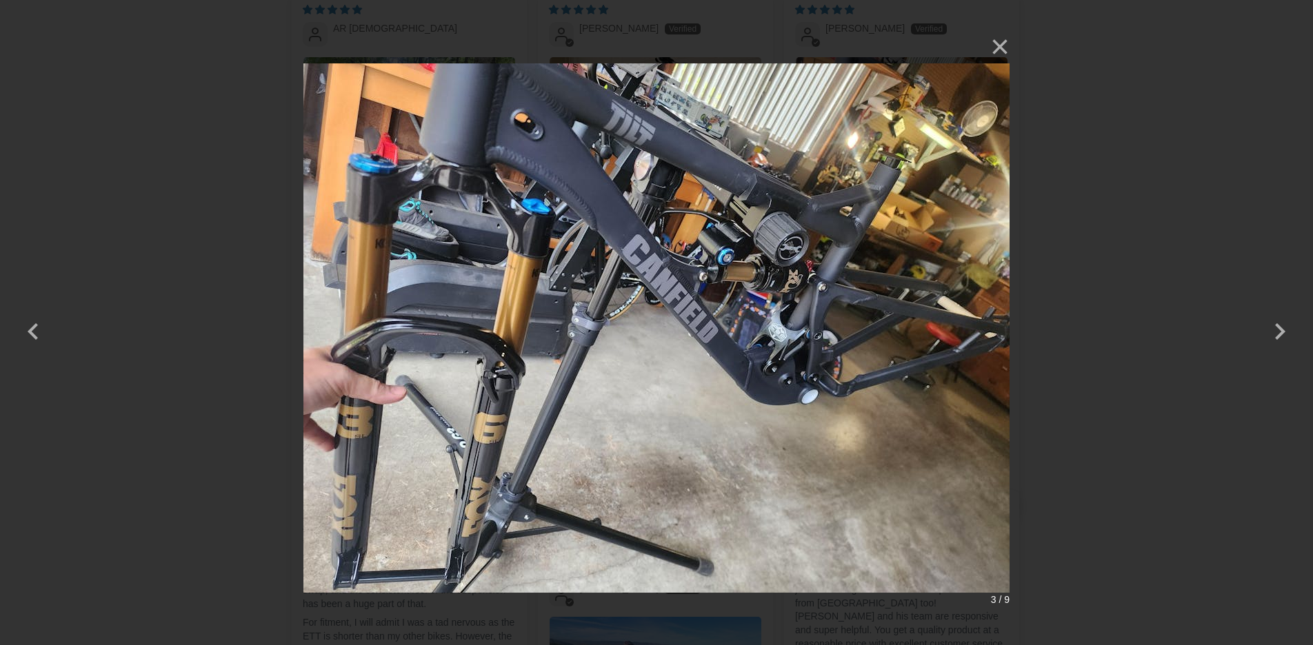
click at [31, 97] on div "× 3 / 9 Loading..." at bounding box center [656, 322] width 1313 height 645
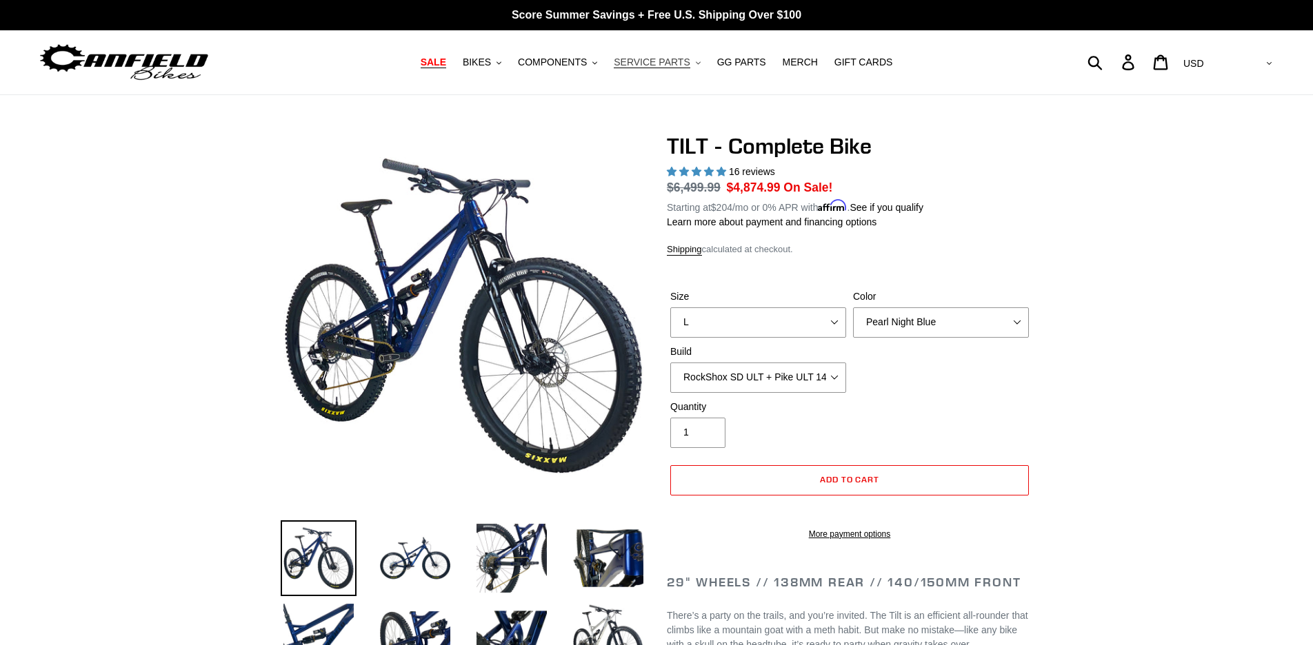
click at [660, 61] on span "SERVICE PARTS" at bounding box center [652, 63] width 76 height 12
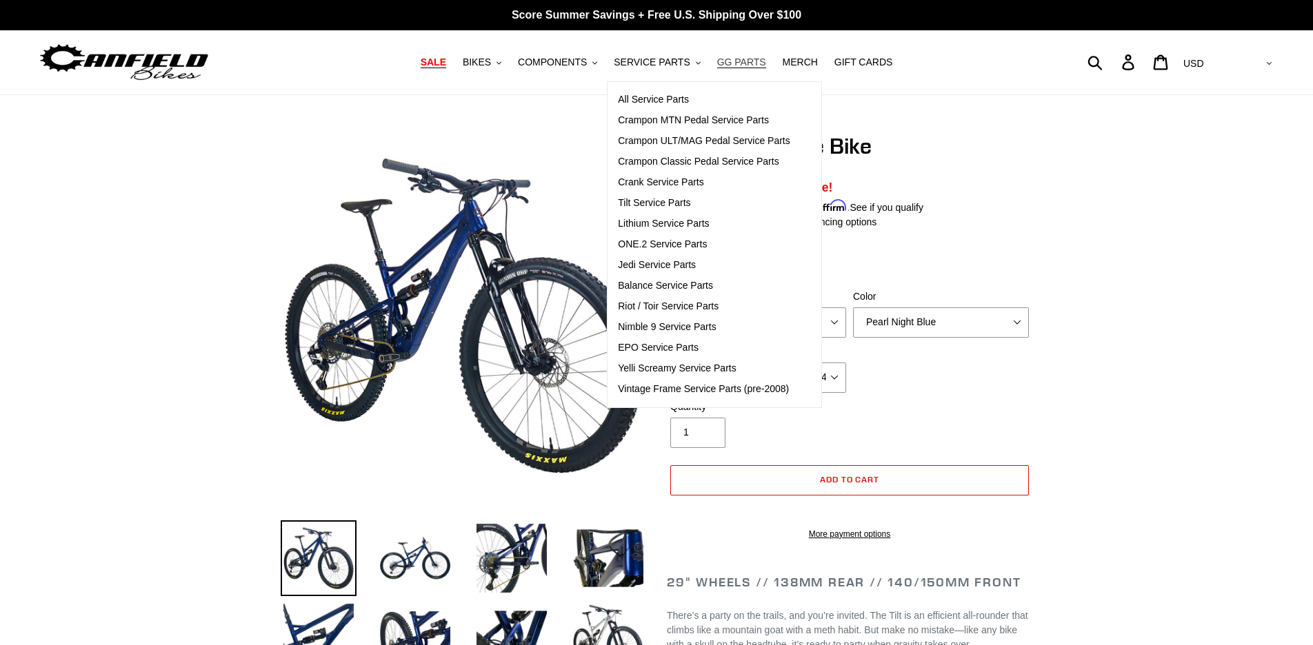
click at [735, 62] on span "GG PARTS" at bounding box center [741, 63] width 49 height 12
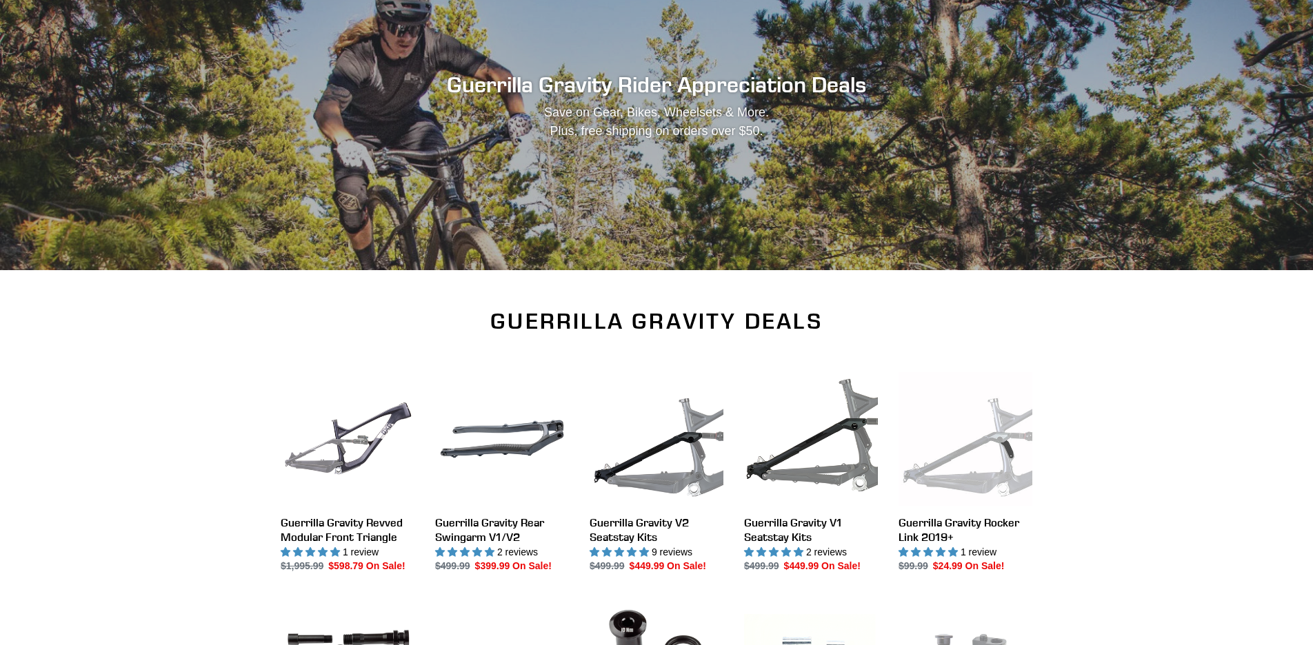
scroll to position [148, 0]
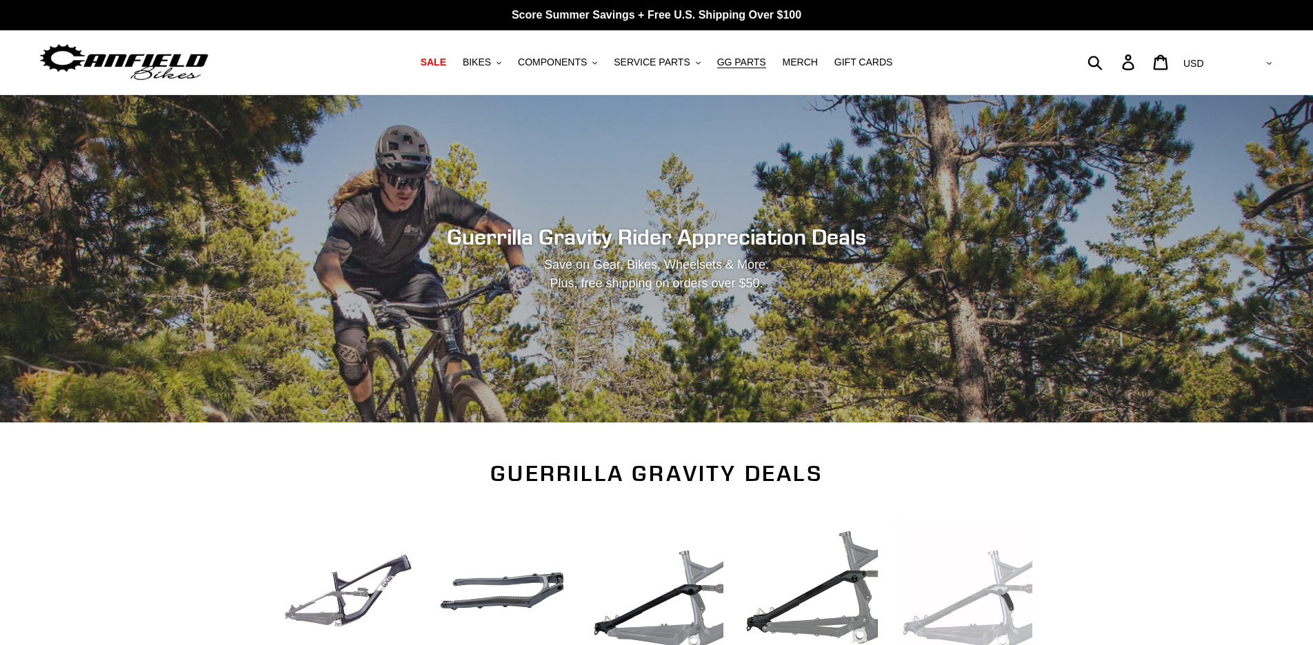
scroll to position [0, 0]
click at [485, 64] on span "BIKES" at bounding box center [477, 63] width 28 height 12
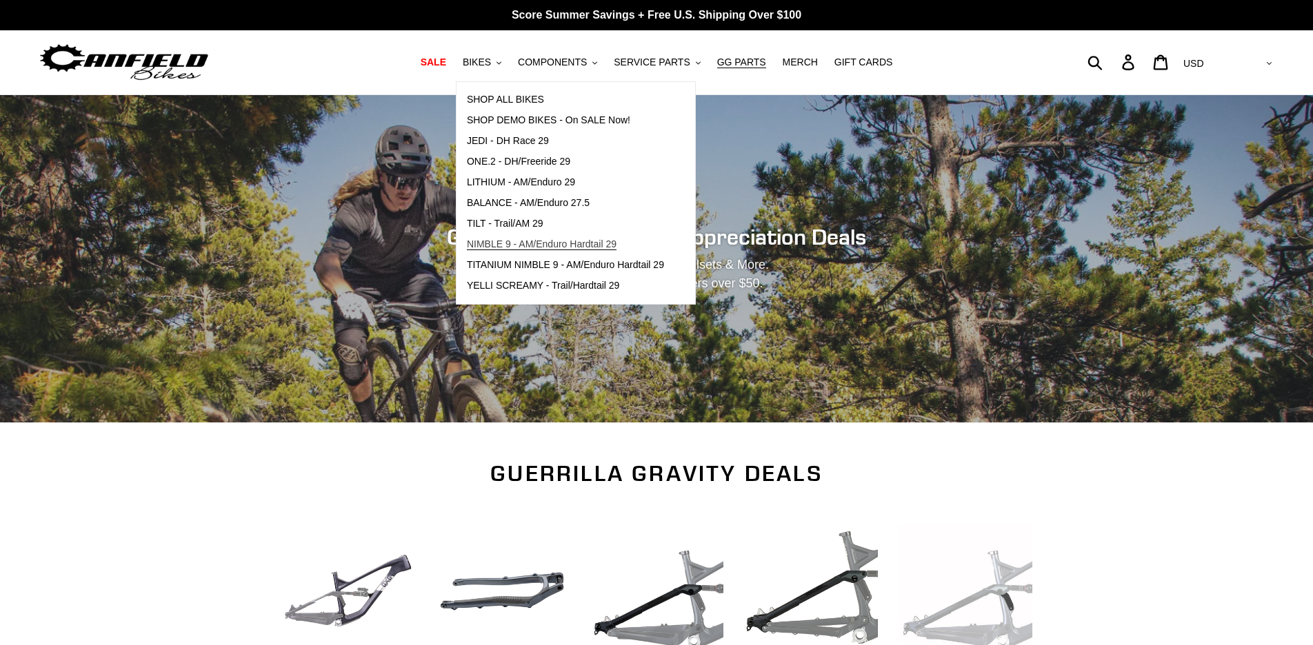
click at [497, 247] on span "NIMBLE 9 - AM/Enduro Hardtail 29" at bounding box center [542, 245] width 150 height 12
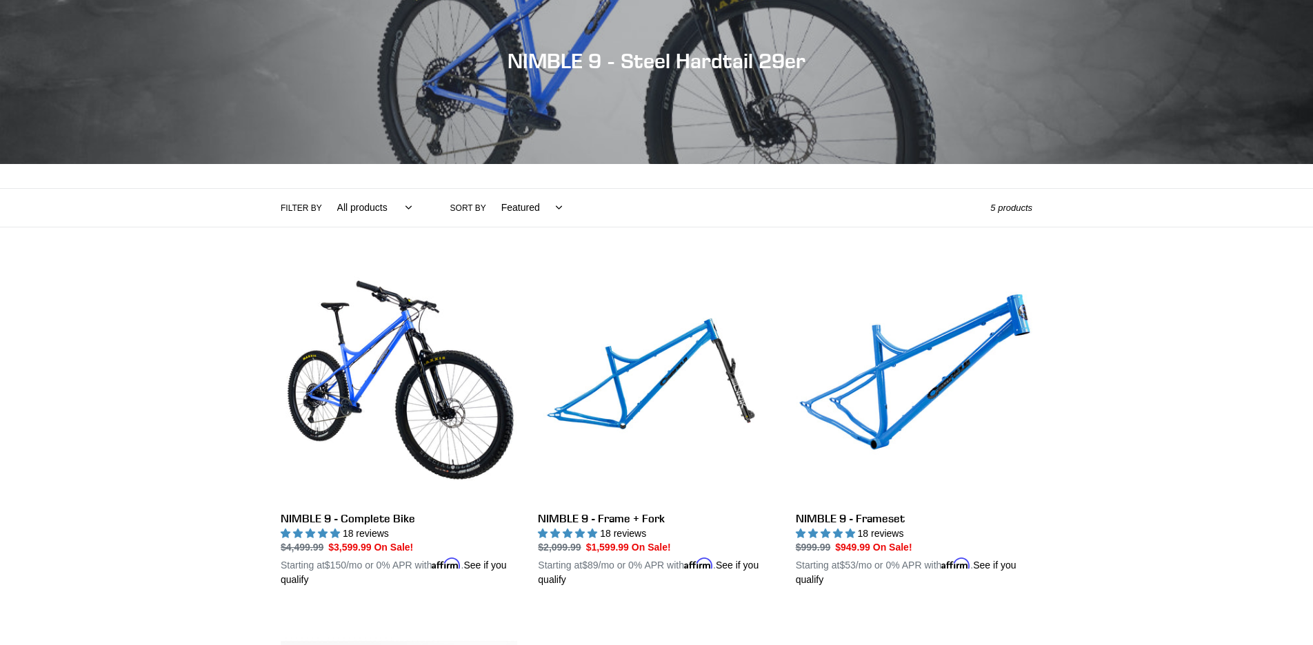
scroll to position [150, 0]
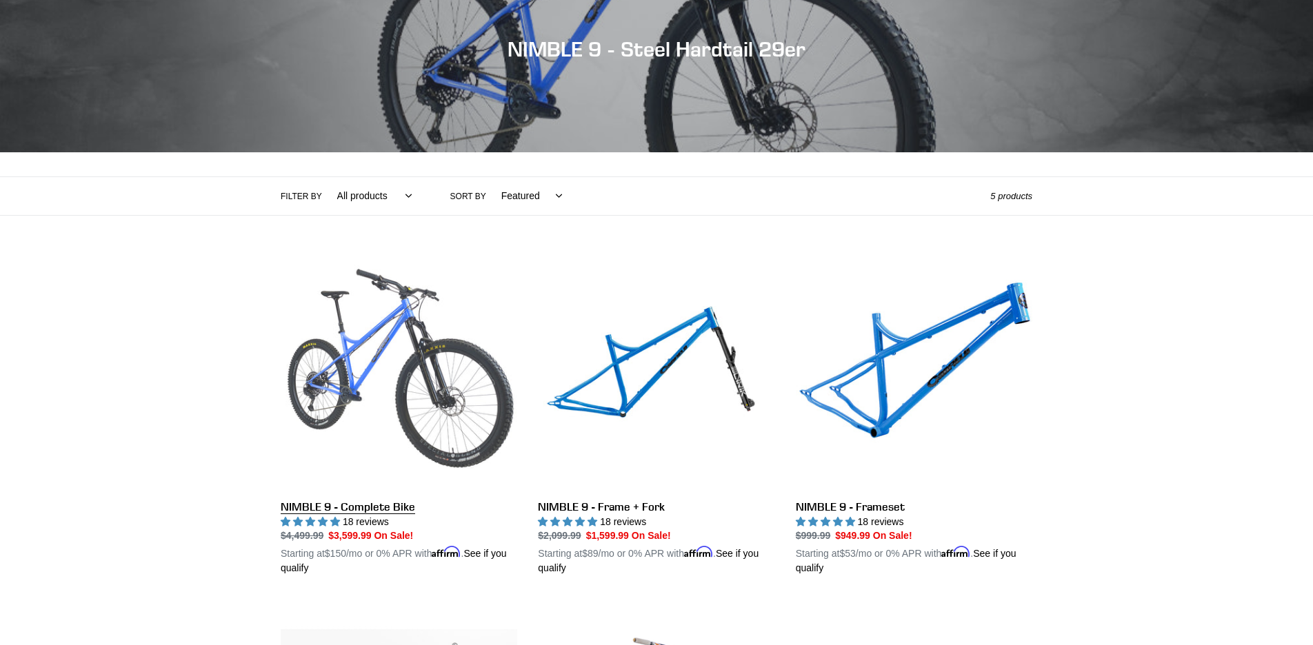
click at [327, 502] on link "NIMBLE 9 - Complete Bike" at bounding box center [399, 415] width 237 height 323
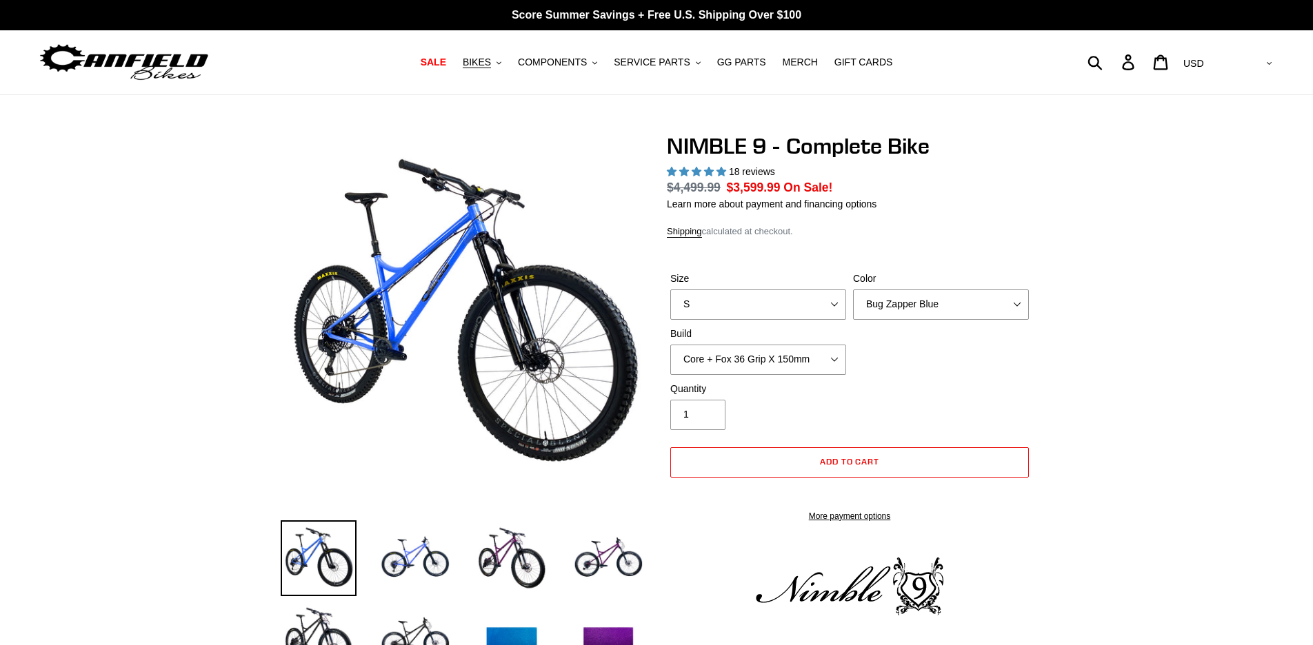
select select "highest-rating"
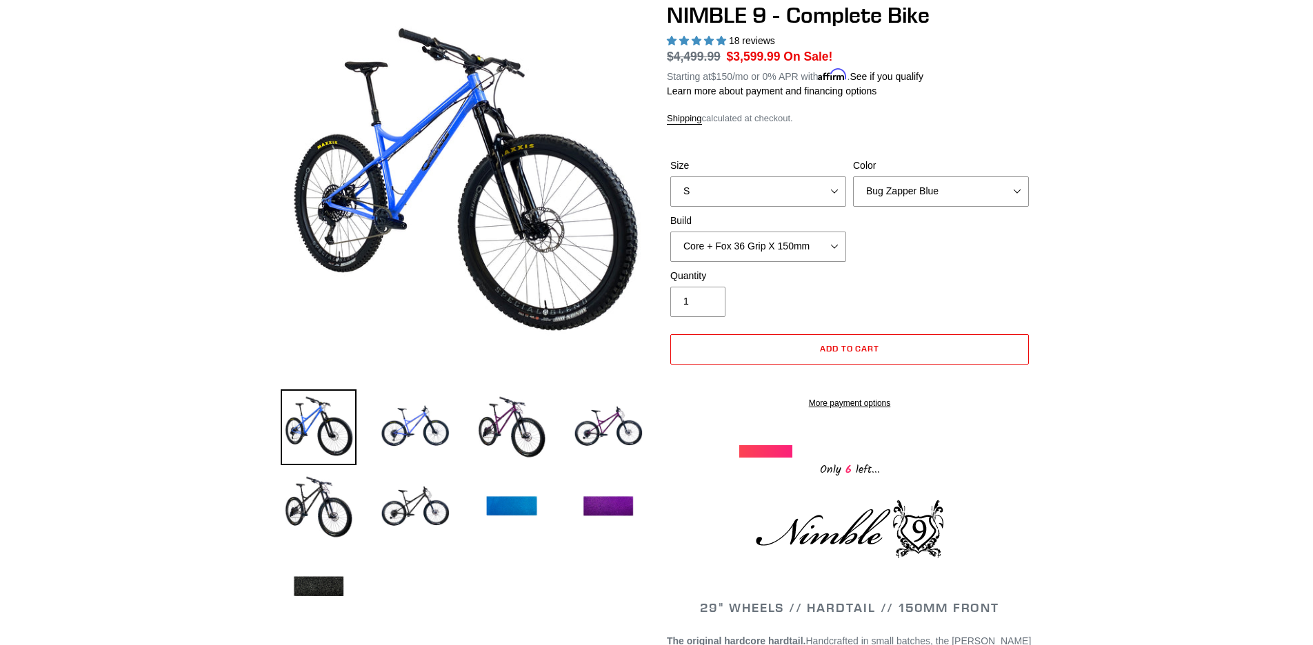
scroll to position [121, 0]
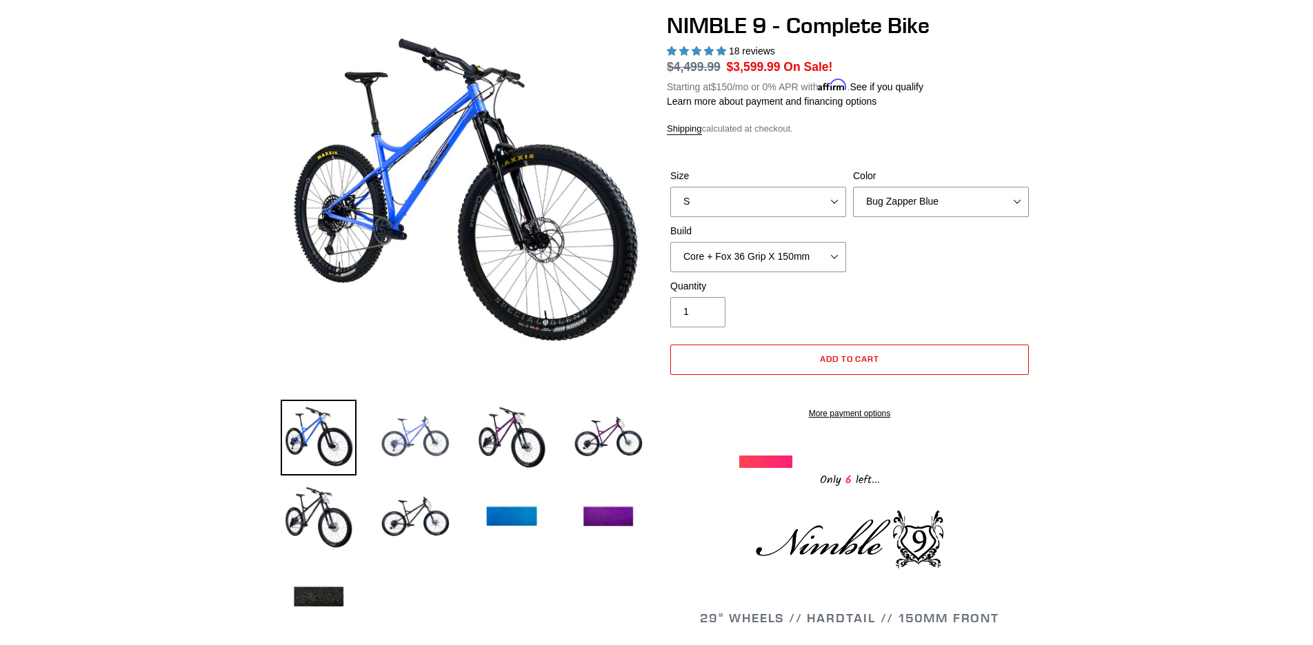
click at [414, 431] on img at bounding box center [415, 438] width 76 height 76
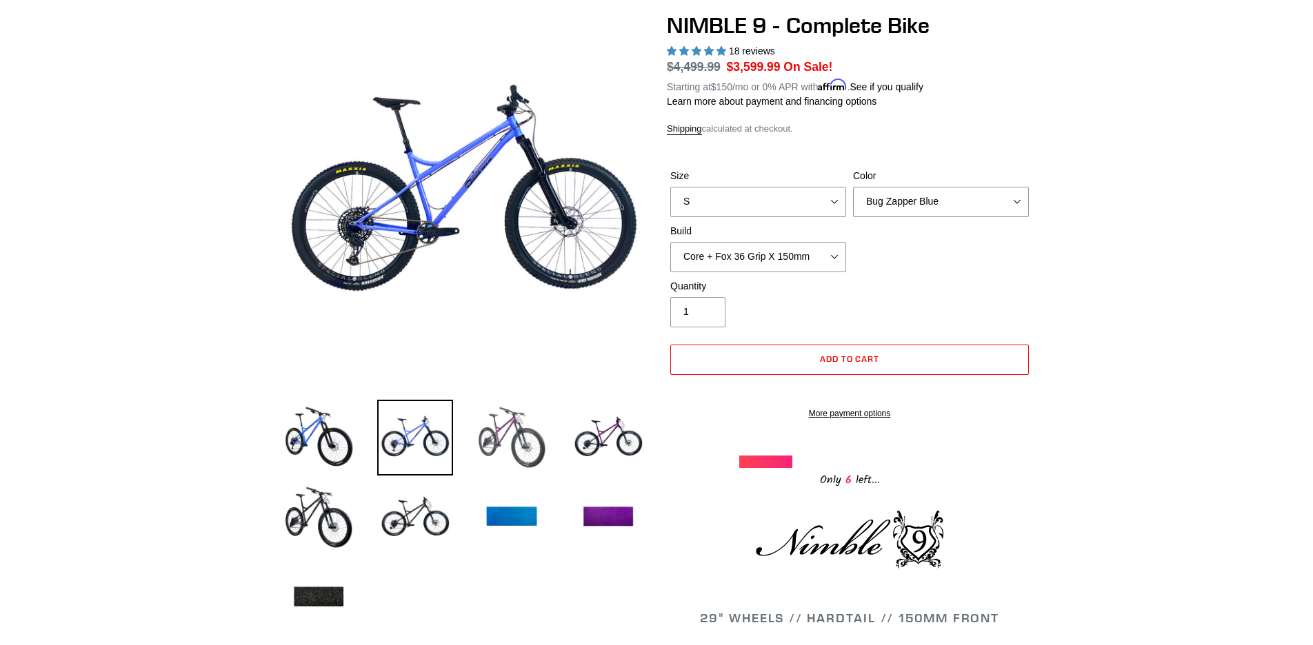
click at [492, 439] on img at bounding box center [512, 438] width 76 height 76
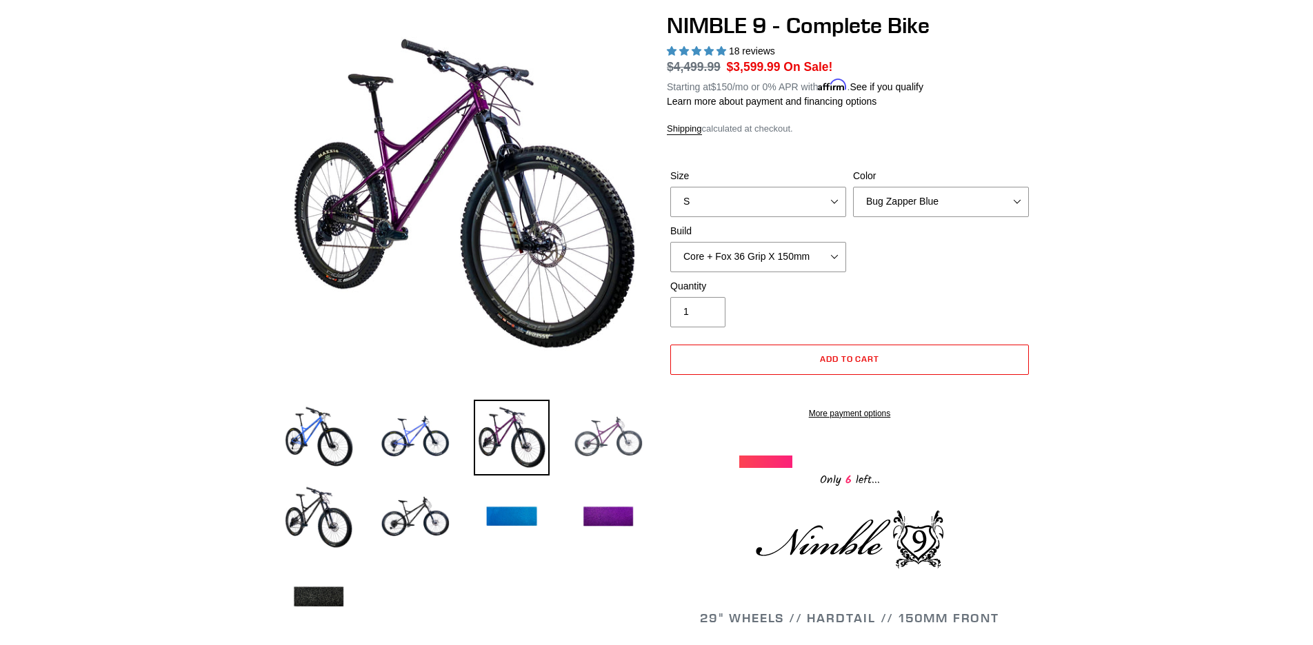
click at [601, 436] on img at bounding box center [608, 438] width 76 height 76
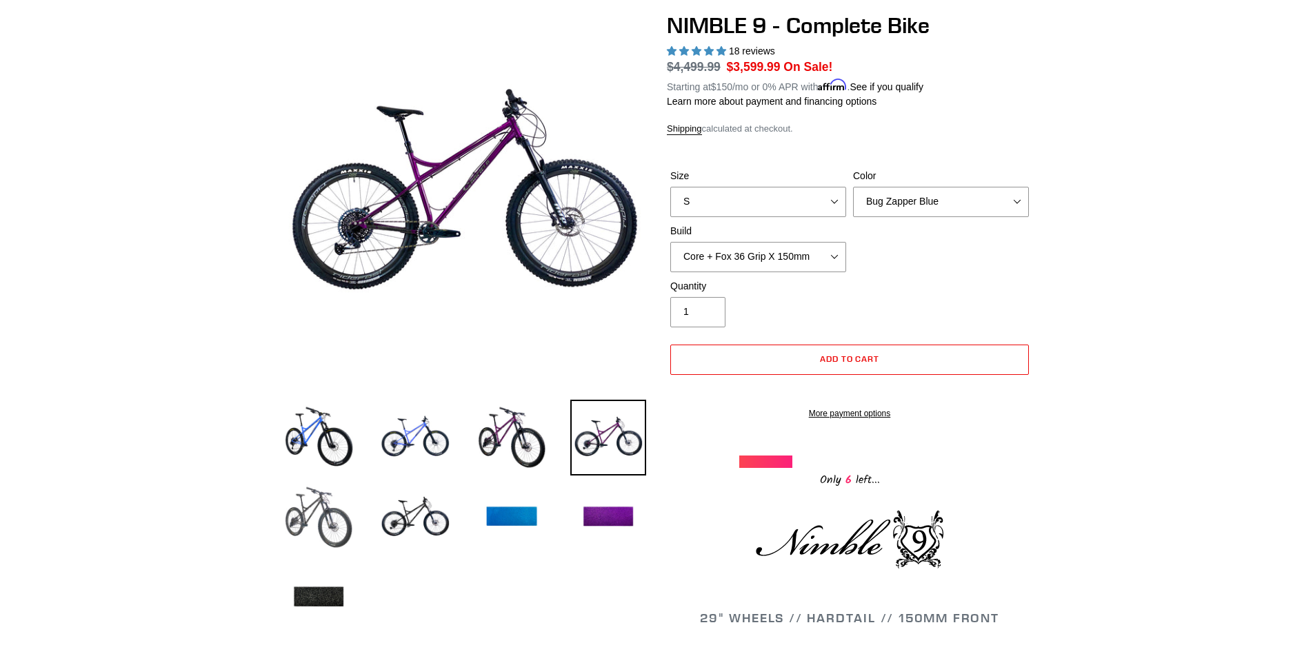
click at [314, 535] on img at bounding box center [319, 518] width 76 height 76
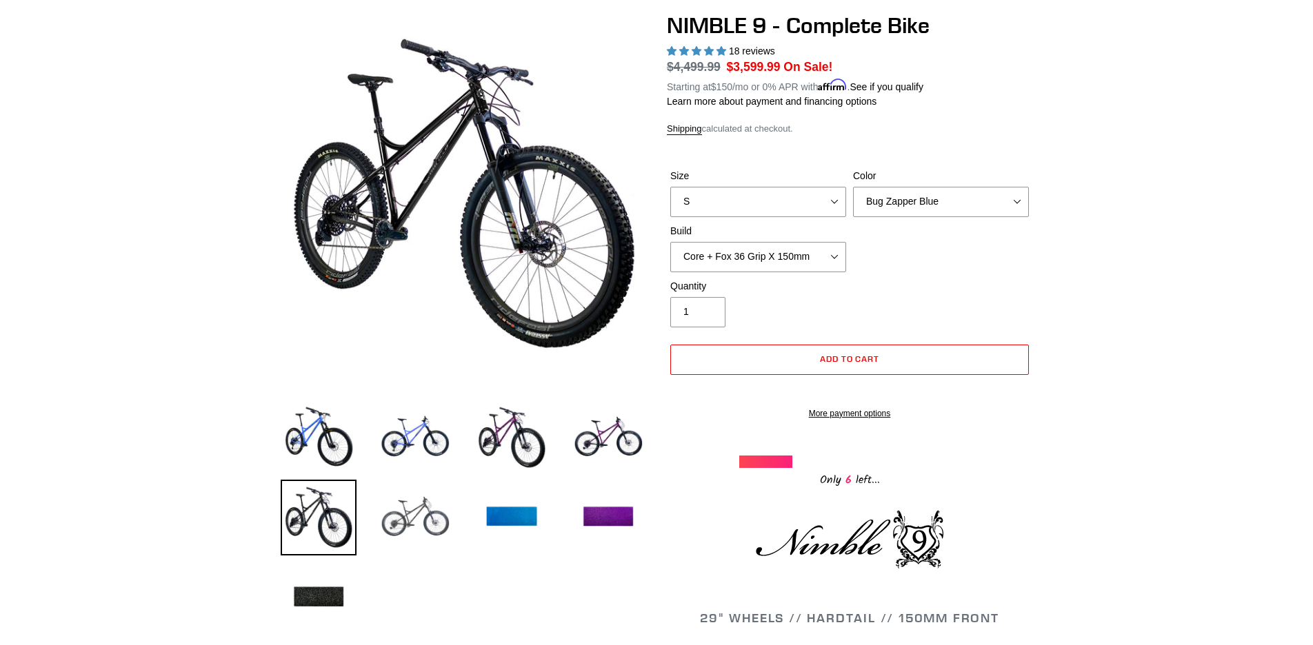
click at [427, 506] on img at bounding box center [415, 518] width 76 height 76
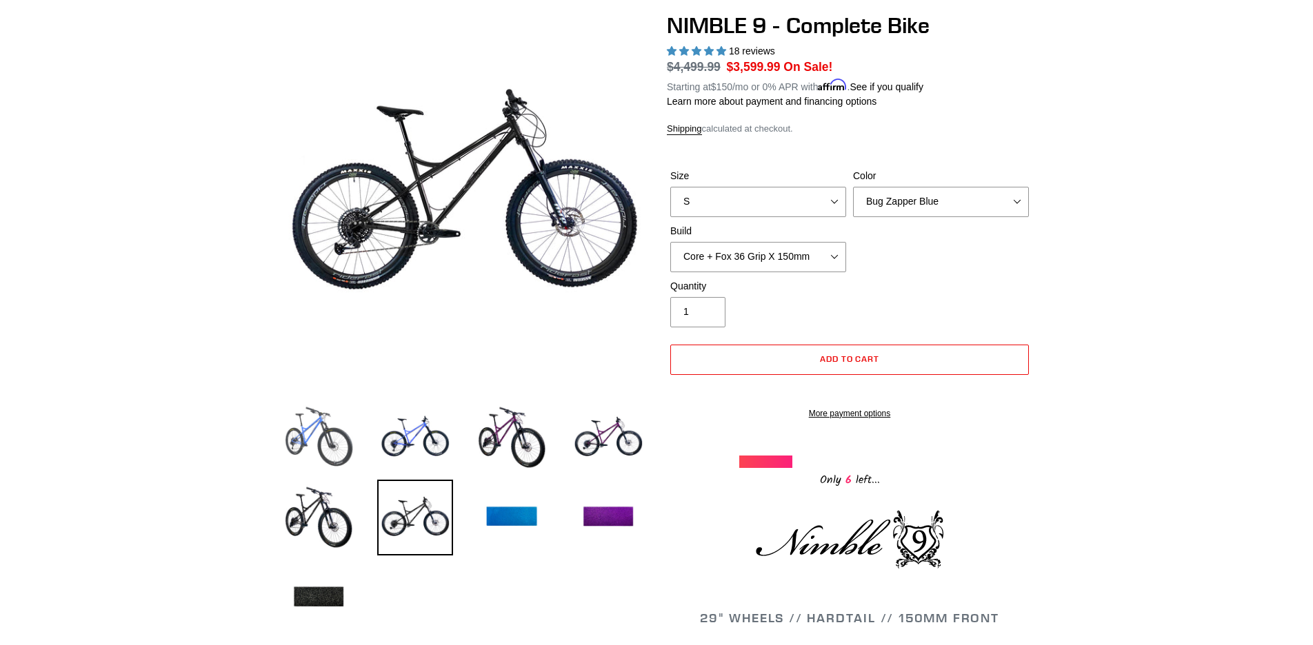
click at [301, 436] on img at bounding box center [319, 438] width 76 height 76
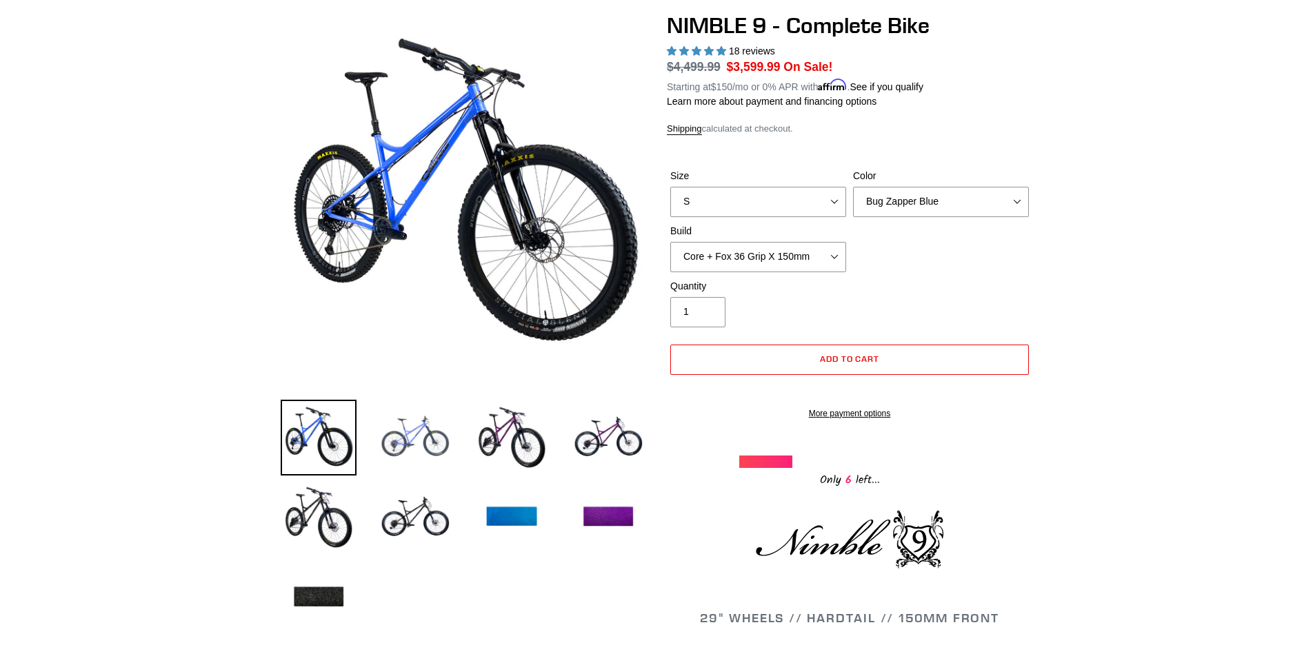
click at [414, 431] on img at bounding box center [415, 438] width 76 height 76
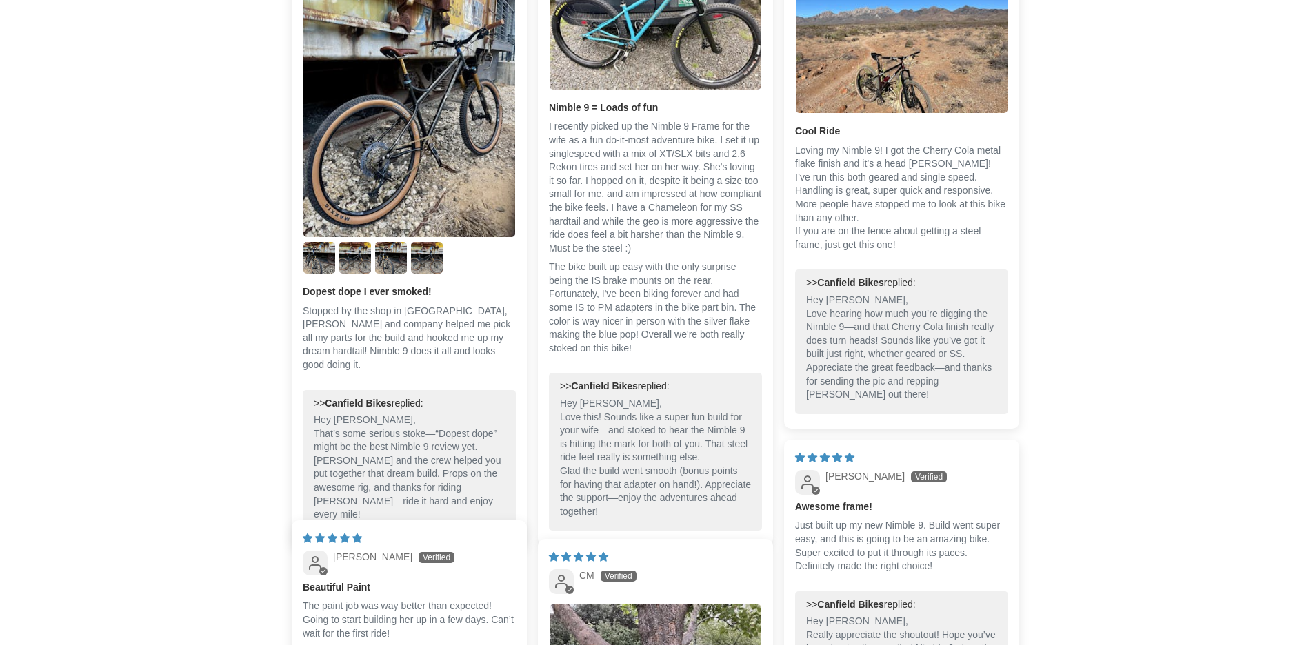
scroll to position [2803, 0]
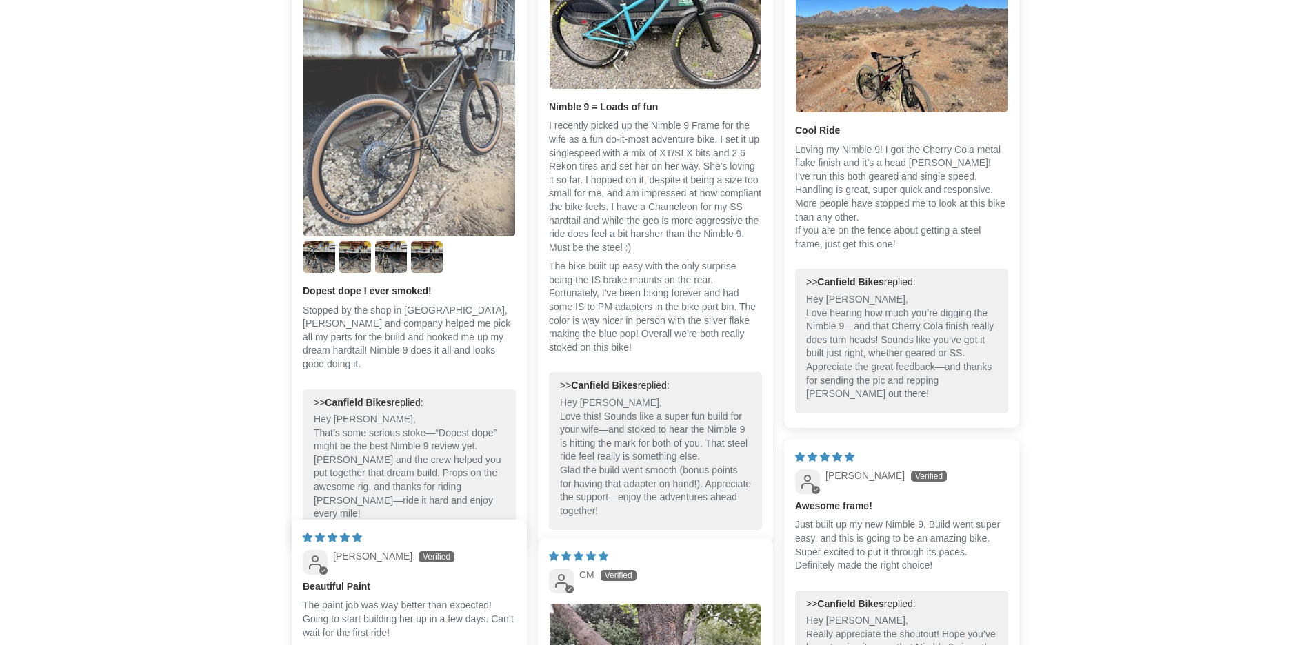
click at [387, 142] on img "Link to user picture 1" at bounding box center [409, 95] width 212 height 283
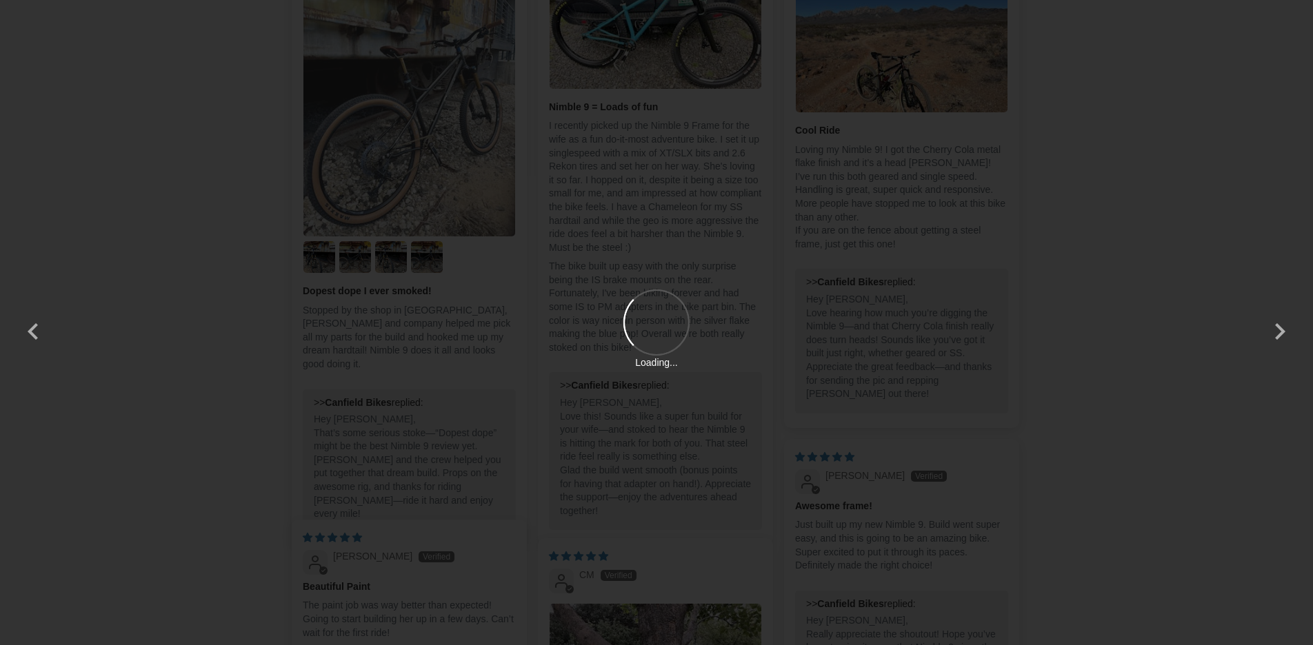
scroll to position [0, 0]
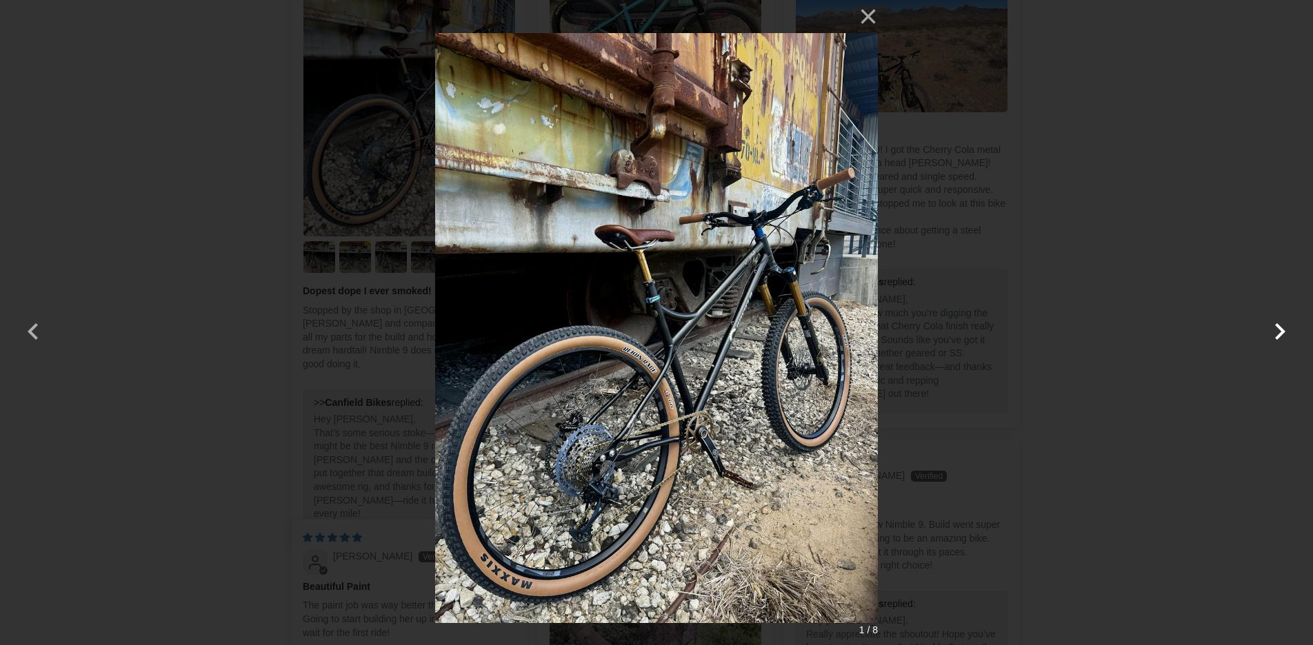
click at [1283, 332] on button "button" at bounding box center [1279, 322] width 33 height 33
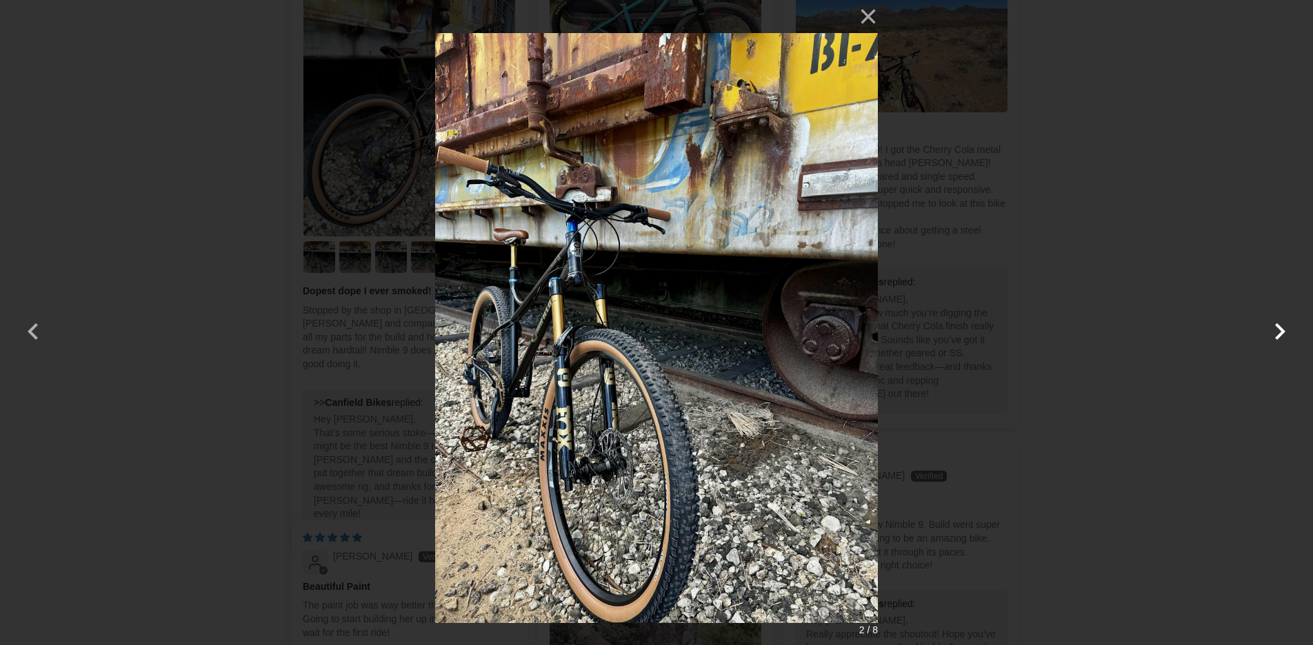
click at [1283, 332] on button "button" at bounding box center [1279, 322] width 33 height 33
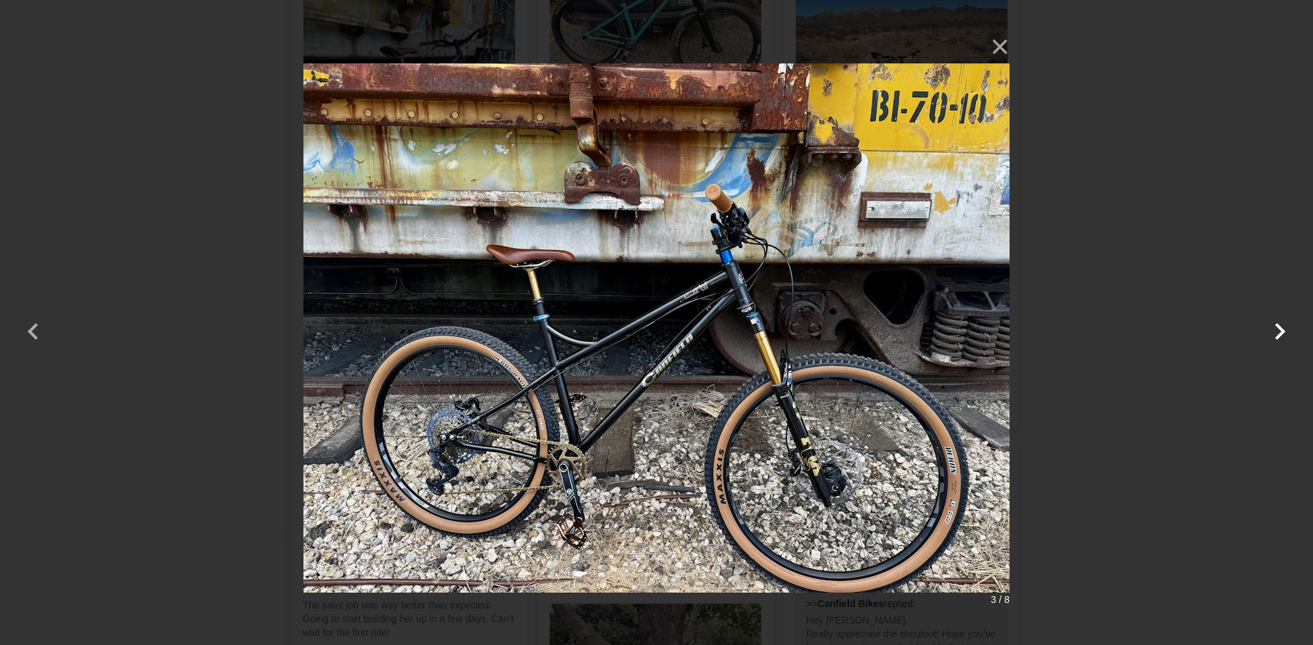
click at [1283, 332] on button "button" at bounding box center [1279, 322] width 33 height 33
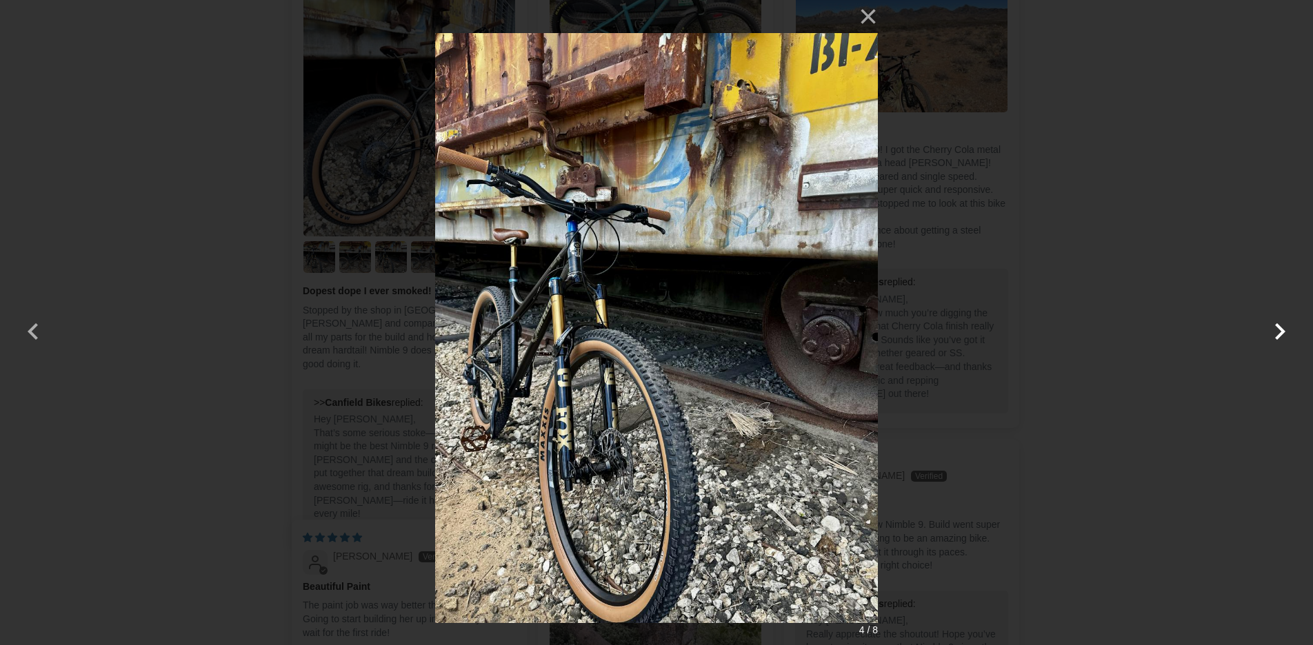
click at [1283, 332] on button "button" at bounding box center [1279, 322] width 33 height 33
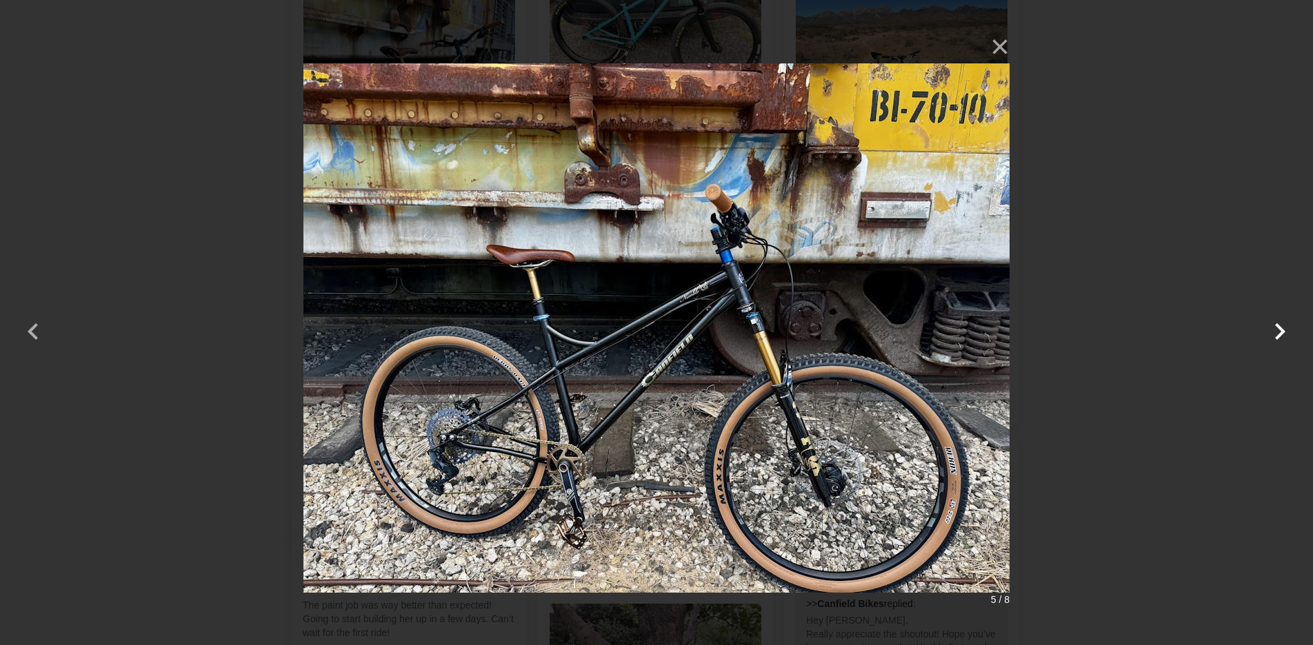
click at [1280, 331] on button "button" at bounding box center [1279, 322] width 33 height 33
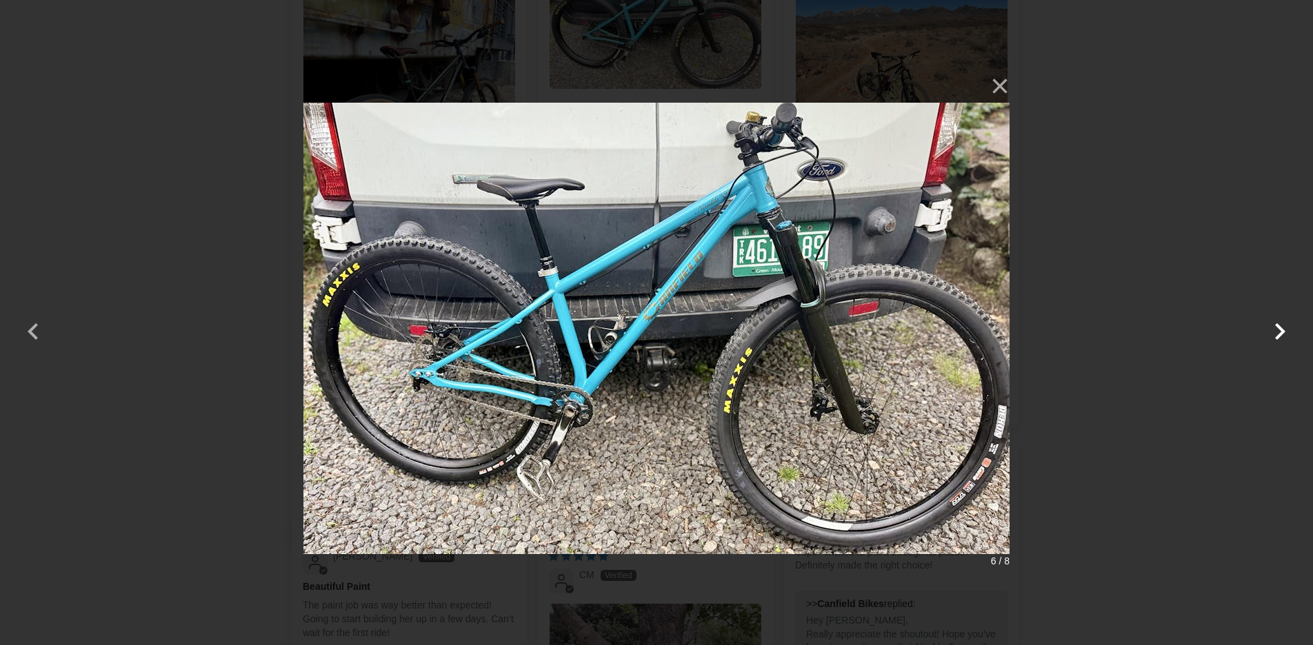
click at [1280, 331] on button "button" at bounding box center [1279, 322] width 33 height 33
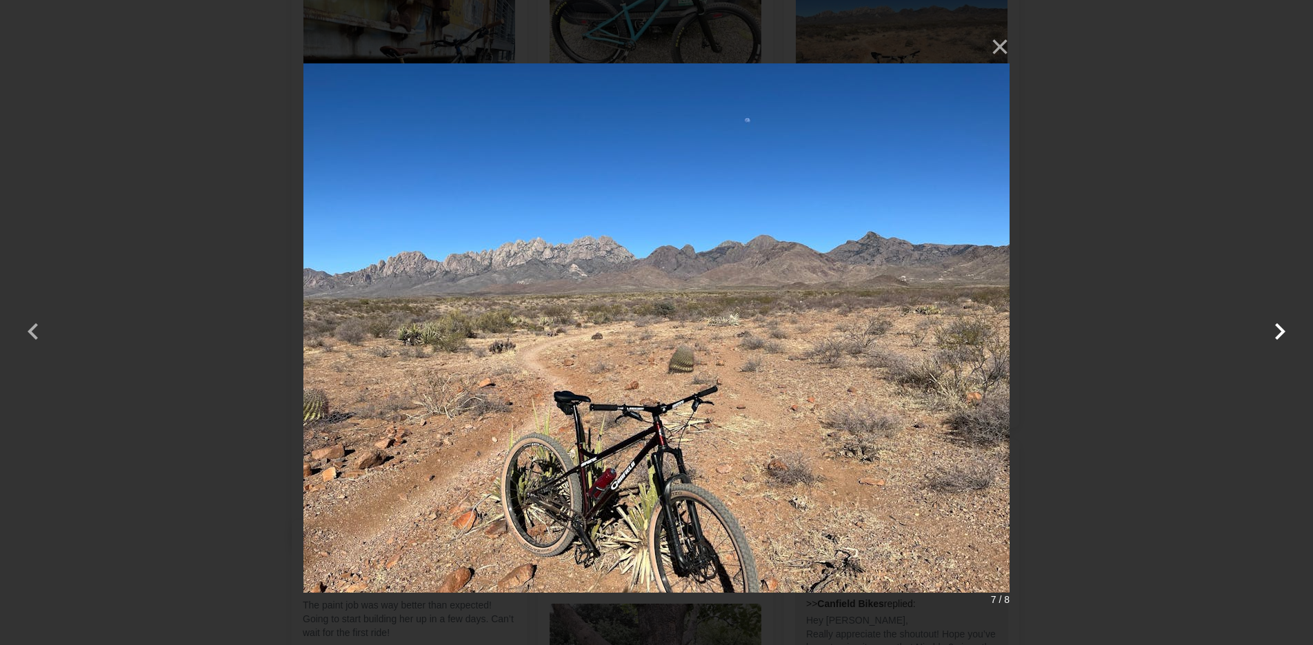
click at [1280, 331] on button "button" at bounding box center [1279, 322] width 33 height 33
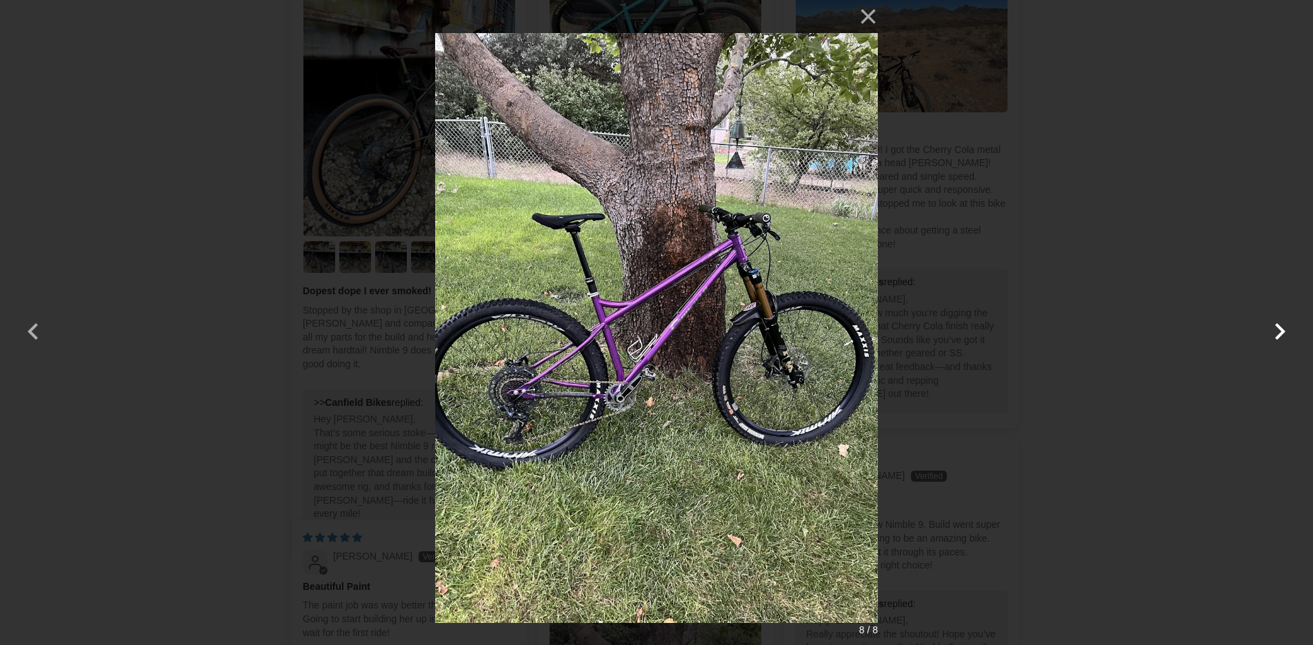
click at [1280, 331] on button "button" at bounding box center [1279, 322] width 33 height 33
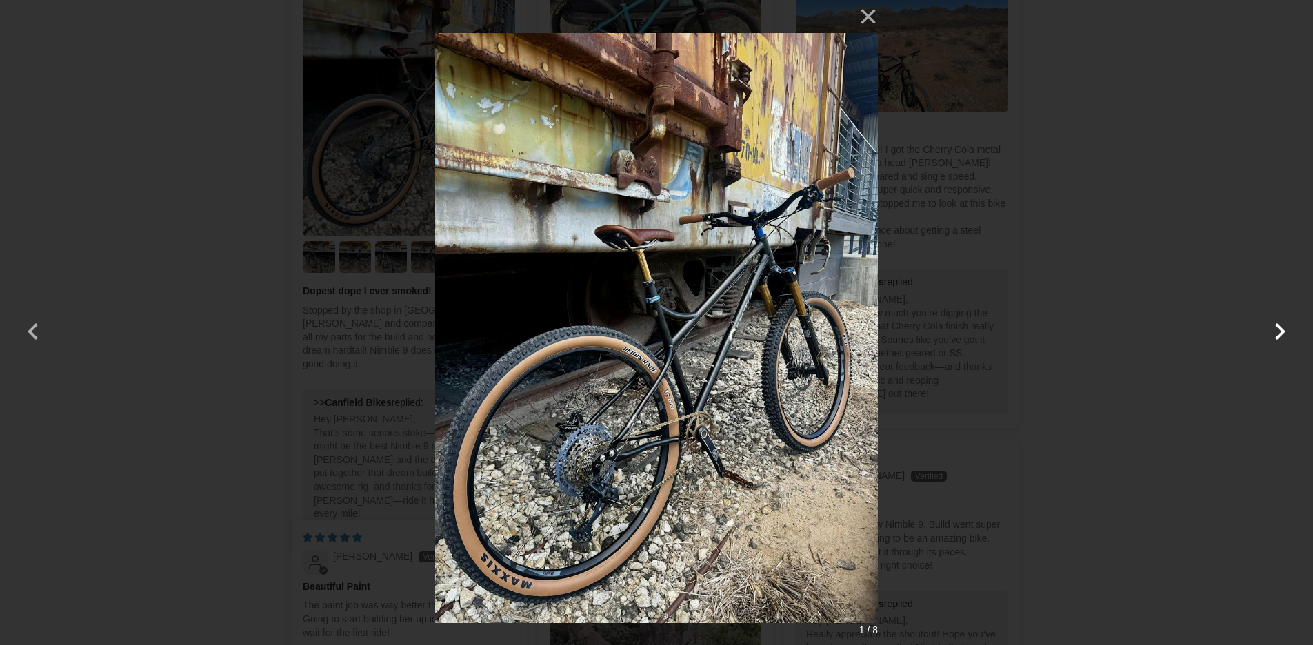
click at [1280, 331] on button "button" at bounding box center [1279, 322] width 33 height 33
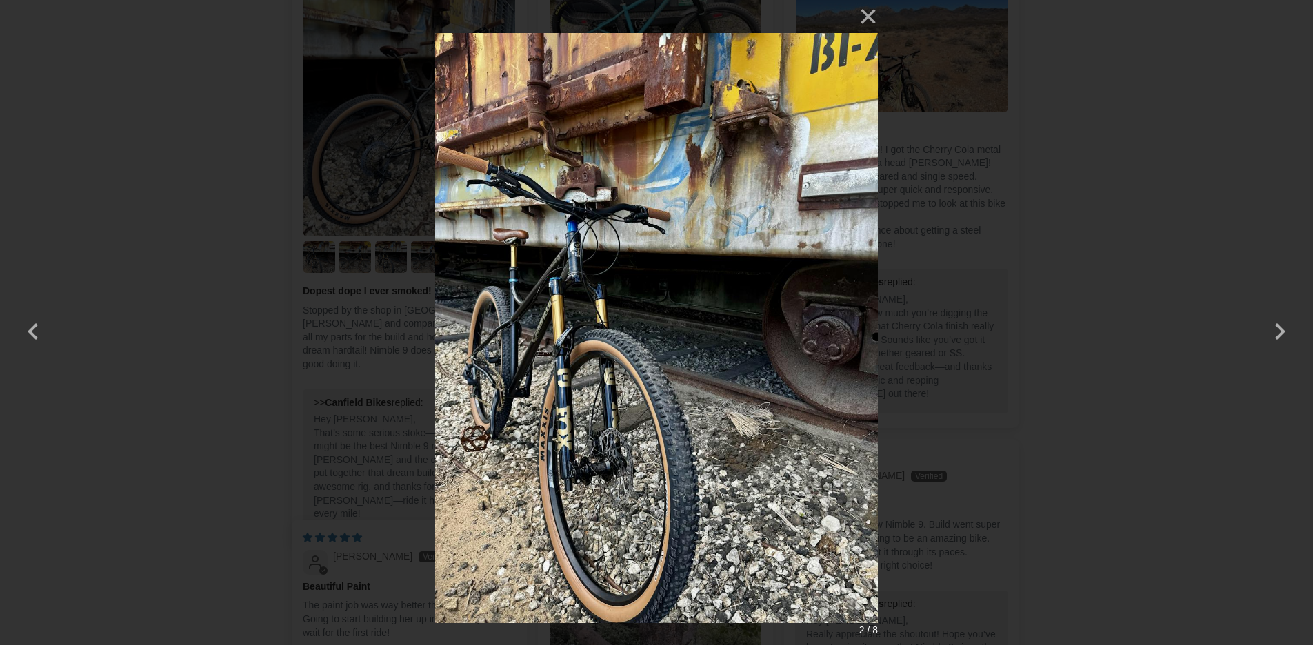
click at [113, 519] on div "× 2 / 8 Loading..." at bounding box center [656, 322] width 1313 height 645
